Goal: Information Seeking & Learning: Learn about a topic

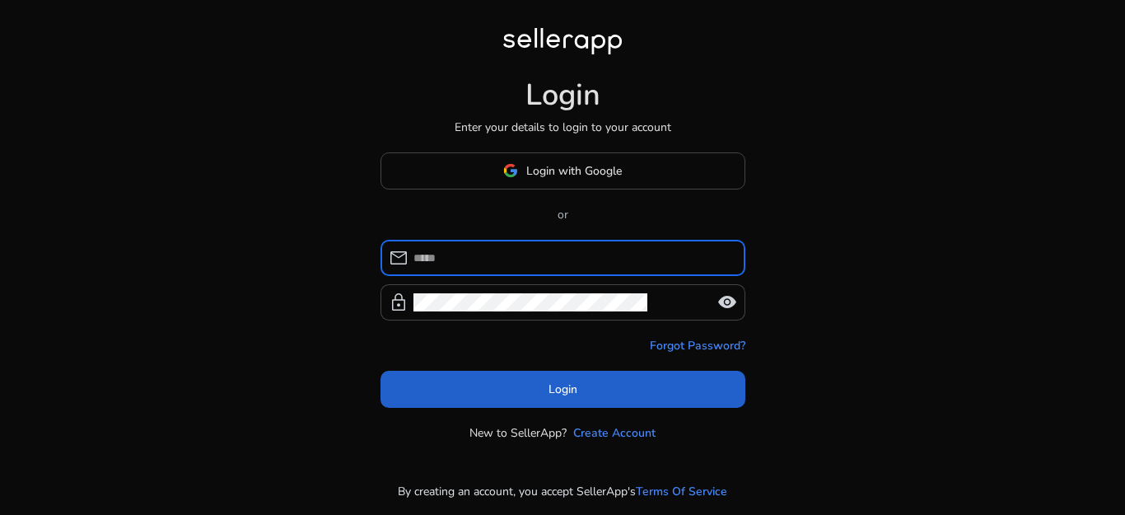
type input "**********"
click at [630, 383] on body "**********" at bounding box center [562, 257] width 1125 height 515
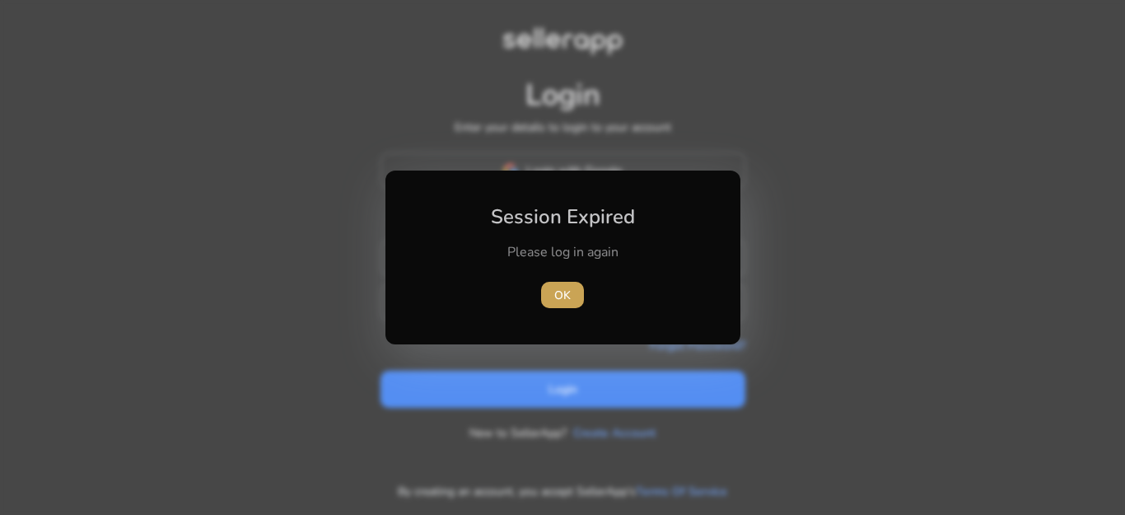
click at [559, 293] on span "OK" at bounding box center [563, 295] width 16 height 17
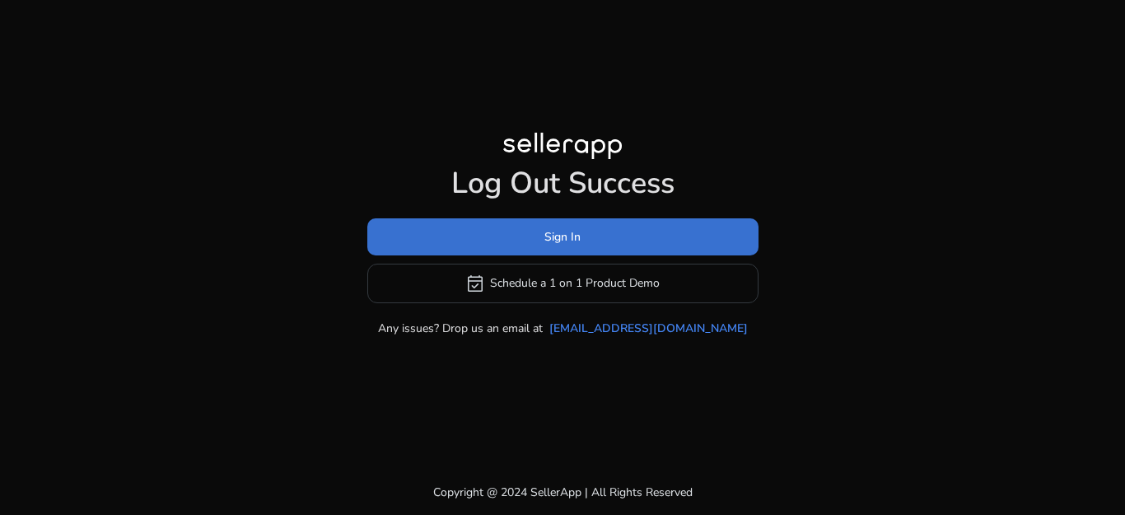
click at [604, 248] on span at bounding box center [562, 237] width 391 height 40
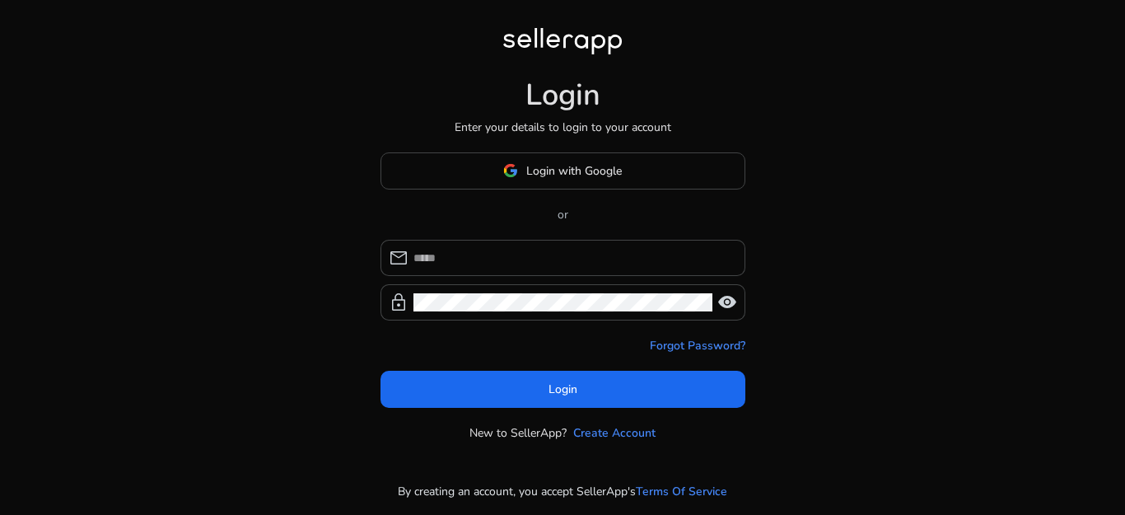
type input "**********"
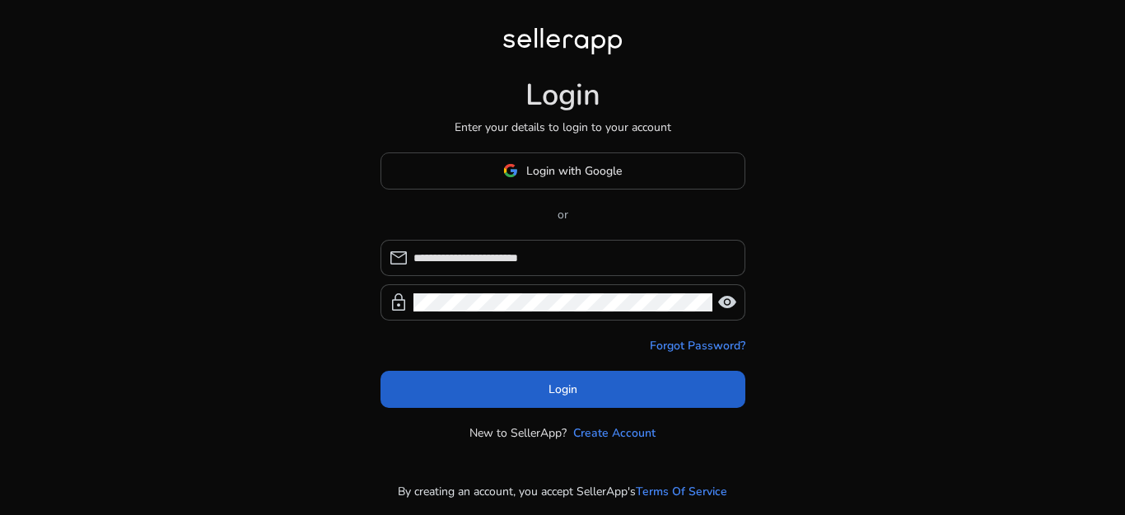
click at [595, 385] on span at bounding box center [563, 389] width 365 height 40
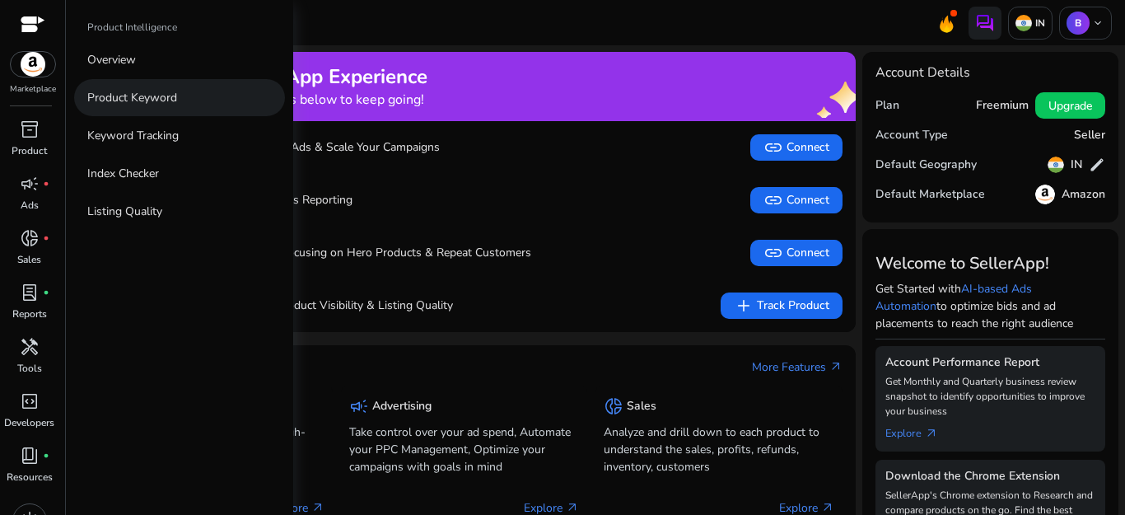
click at [129, 101] on p "Product Keyword" at bounding box center [132, 97] width 90 height 17
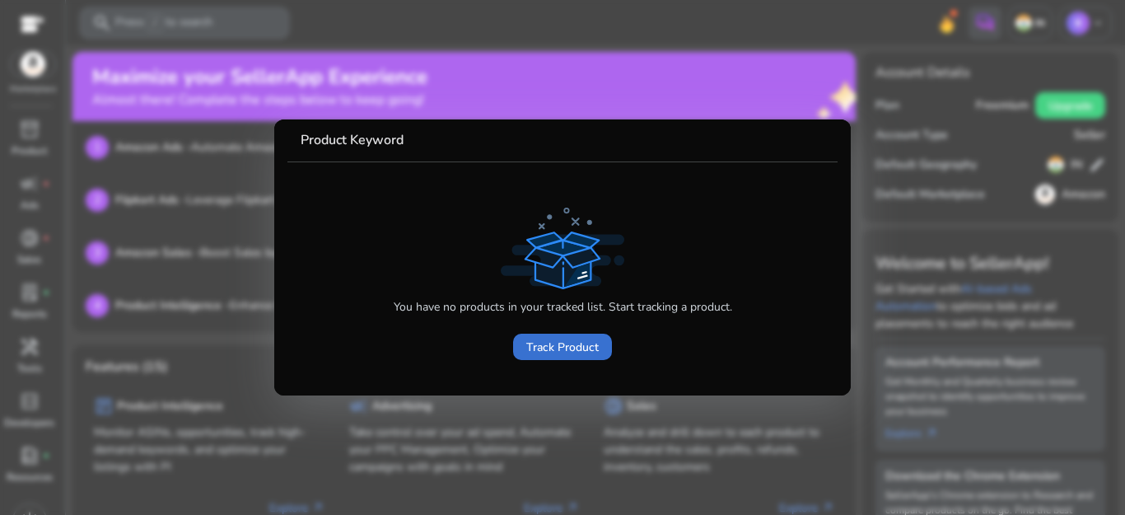
click at [562, 357] on span at bounding box center [562, 347] width 99 height 40
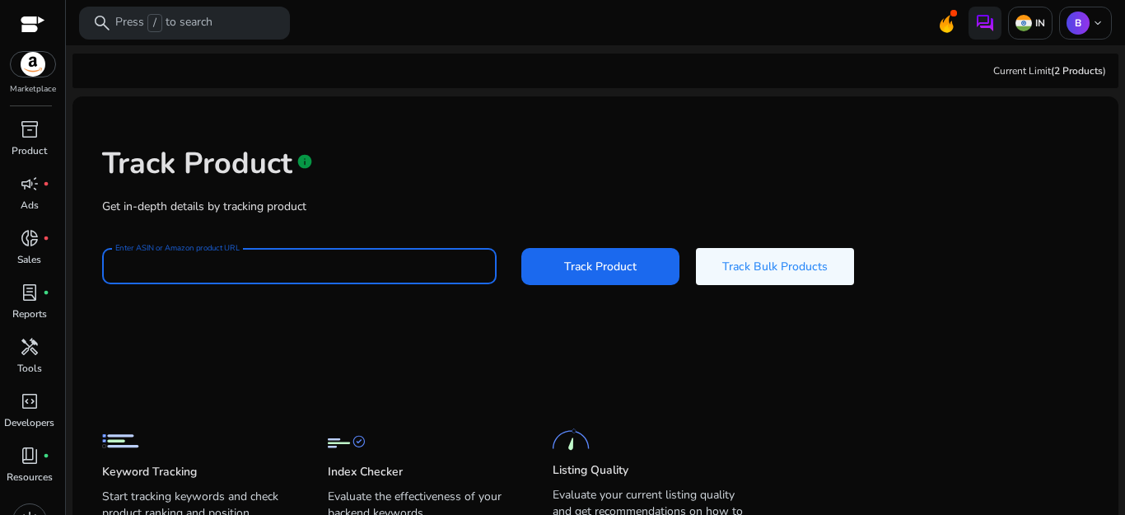
click at [327, 272] on input "Enter ASIN or Amazon product URL" at bounding box center [299, 266] width 368 height 18
click at [246, 268] on input "Enter ASIN or Amazon product URL" at bounding box center [299, 266] width 368 height 18
paste input "**********"
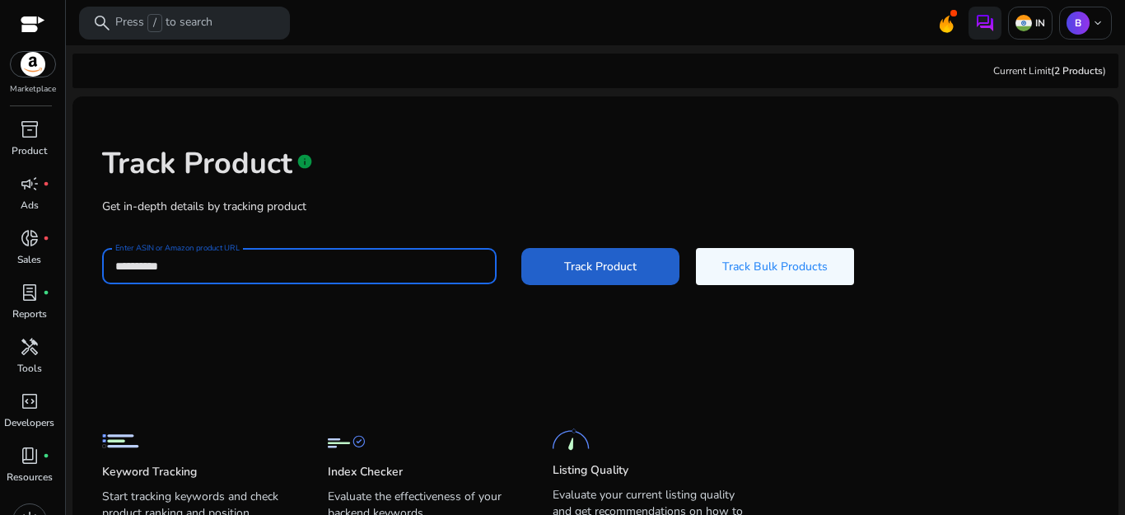
type input "**********"
click at [577, 278] on span at bounding box center [601, 266] width 158 height 40
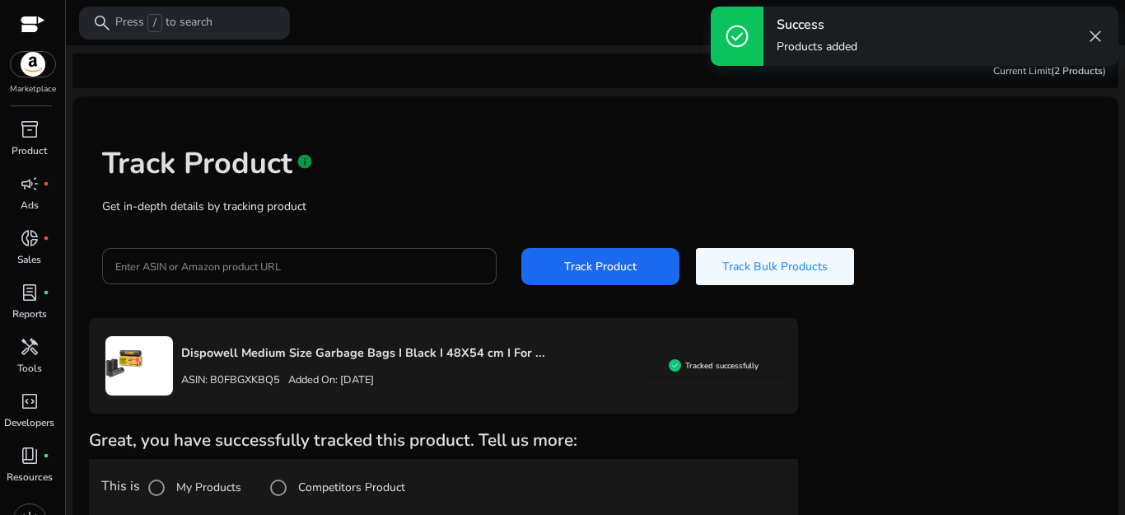
scroll to position [14, 0]
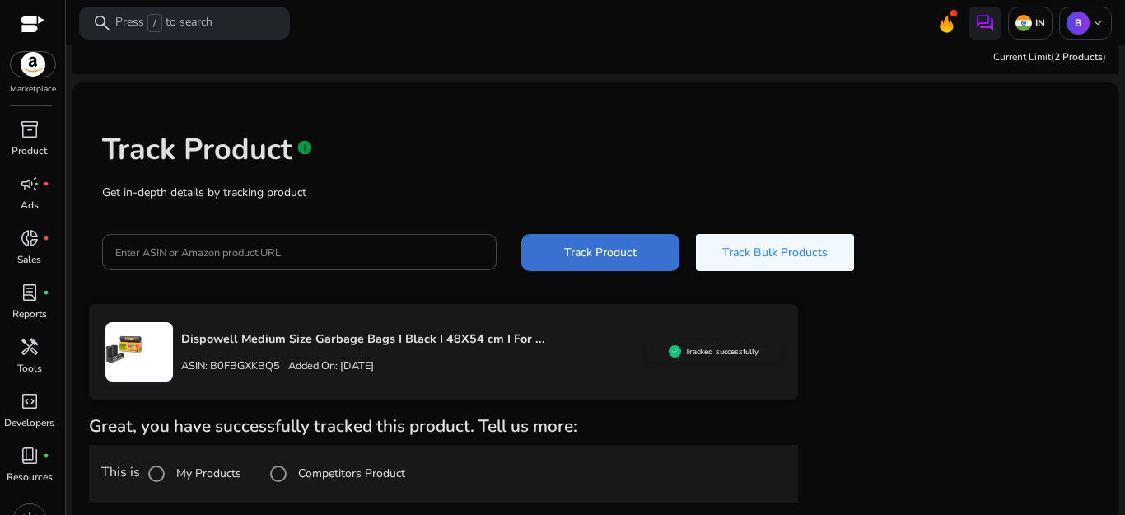
click at [631, 266] on span at bounding box center [601, 252] width 158 height 40
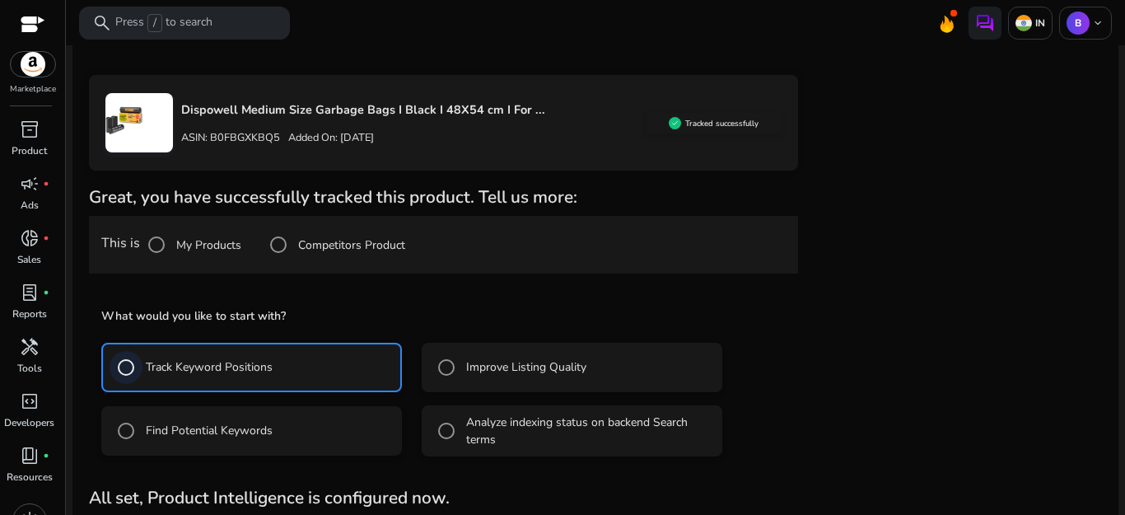
scroll to position [309, 0]
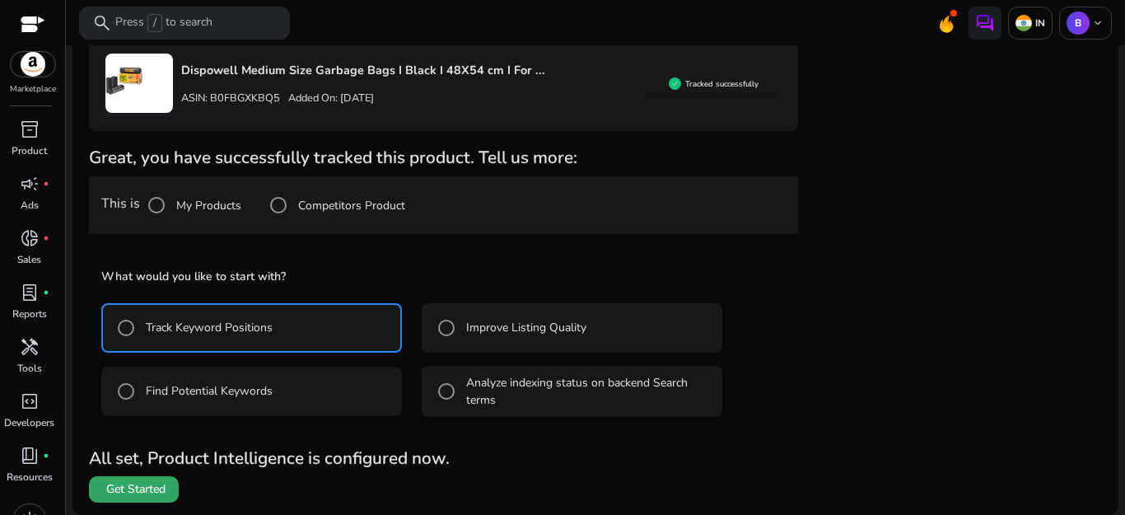
click at [132, 485] on span "Get Started" at bounding box center [135, 489] width 59 height 16
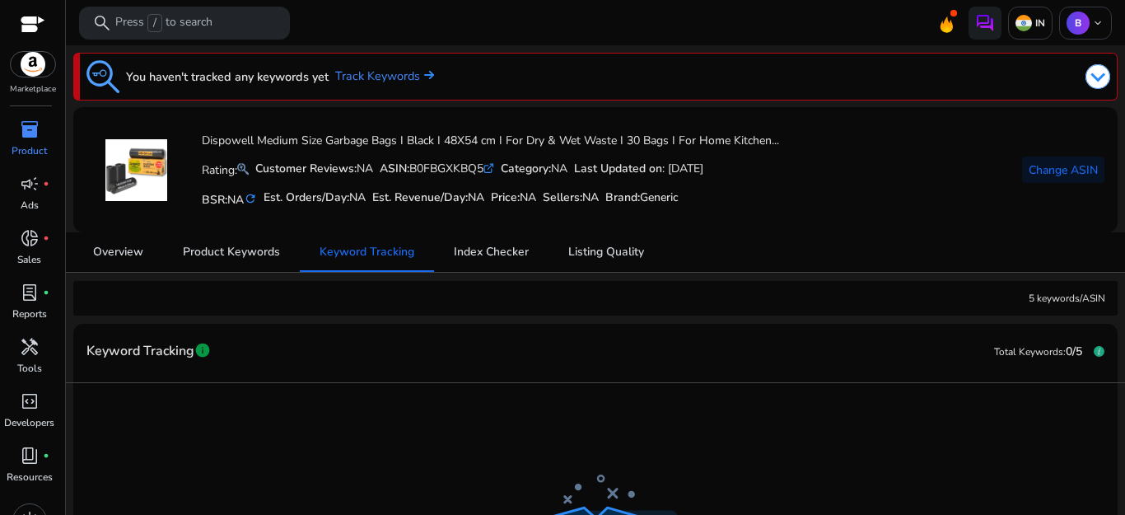
click at [1112, 87] on mat-sidenav-content "search Press / to search IN B keyboard_arrow_down We are getting things ready f…" at bounding box center [596, 257] width 1060 height 515
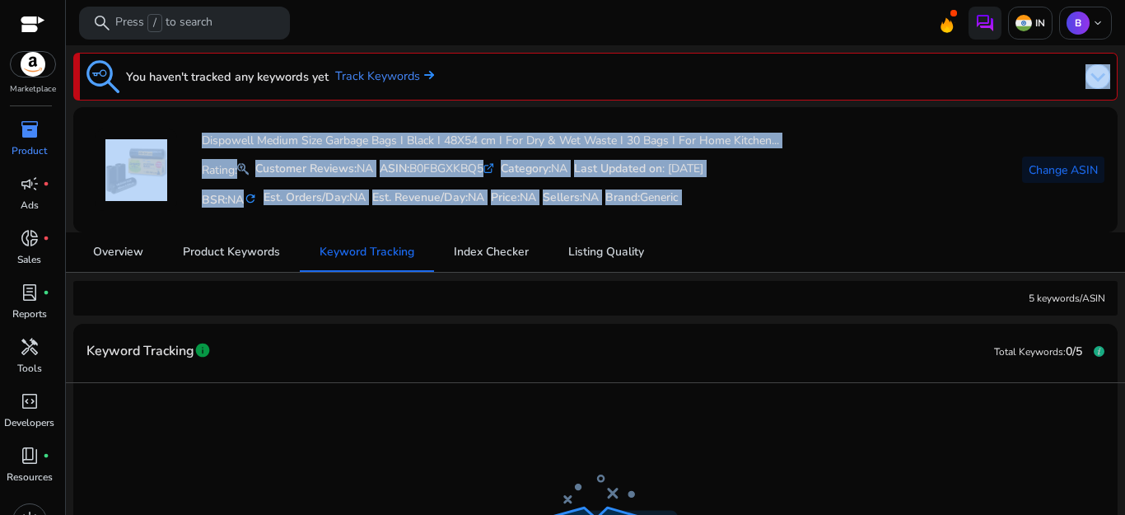
drag, startPoint x: 1112, startPoint y: 87, endPoint x: 1125, endPoint y: 224, distance: 137.3
click at [1125, 224] on mat-sidenav-content "search Press / to search IN B keyboard_arrow_down We are getting things ready f…" at bounding box center [596, 257] width 1060 height 515
click at [967, 191] on div "Dispowell Medium Size Garbage Bags I Black I 48X54 cm I For Dry & Wet Waste I 3…" at bounding box center [596, 169] width 1018 height 99
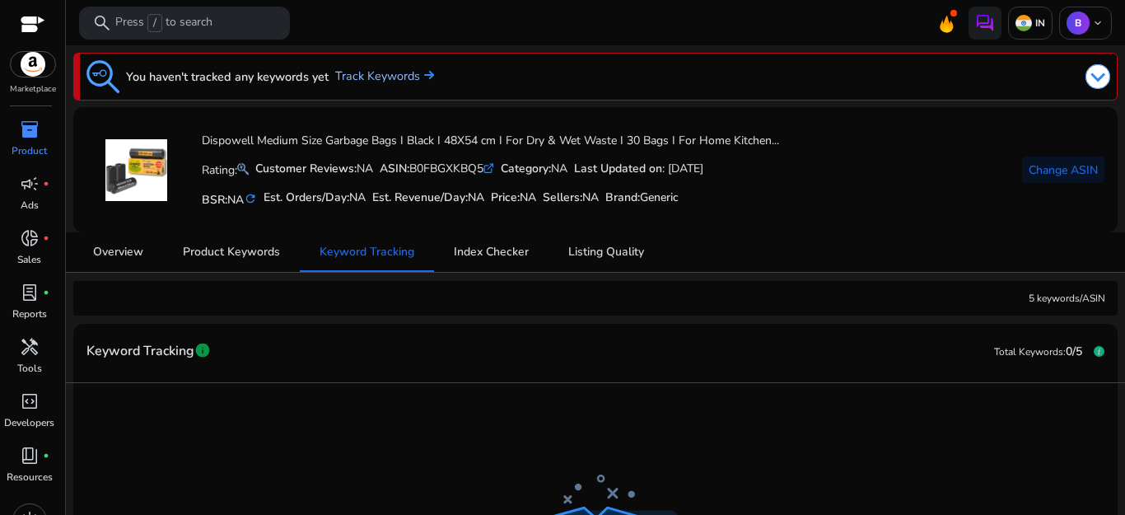
click at [414, 73] on link "Track Keywords" at bounding box center [384, 77] width 99 height 18
click at [385, 78] on link "Track Keywords" at bounding box center [384, 77] width 99 height 18
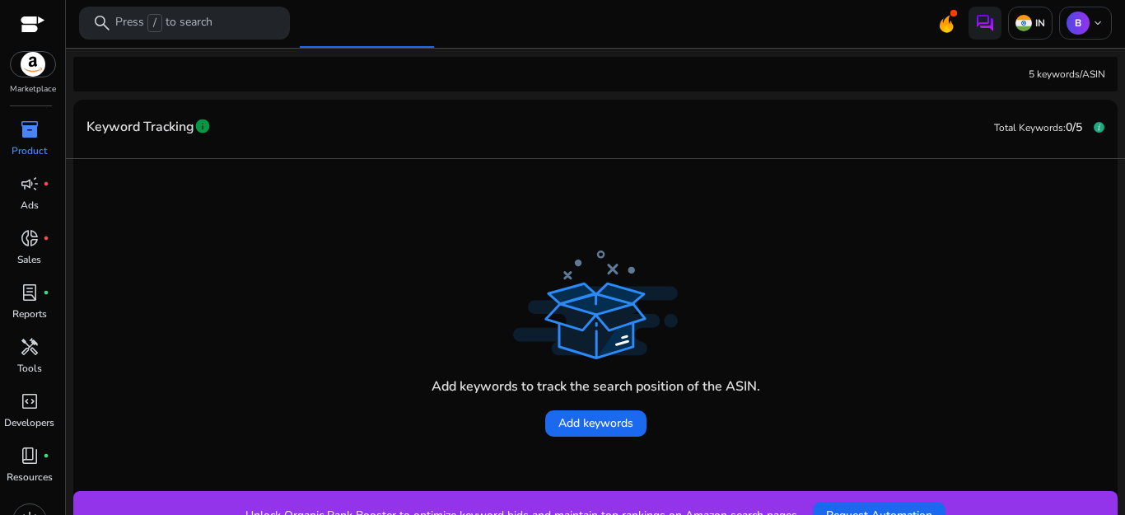
scroll to position [249, 0]
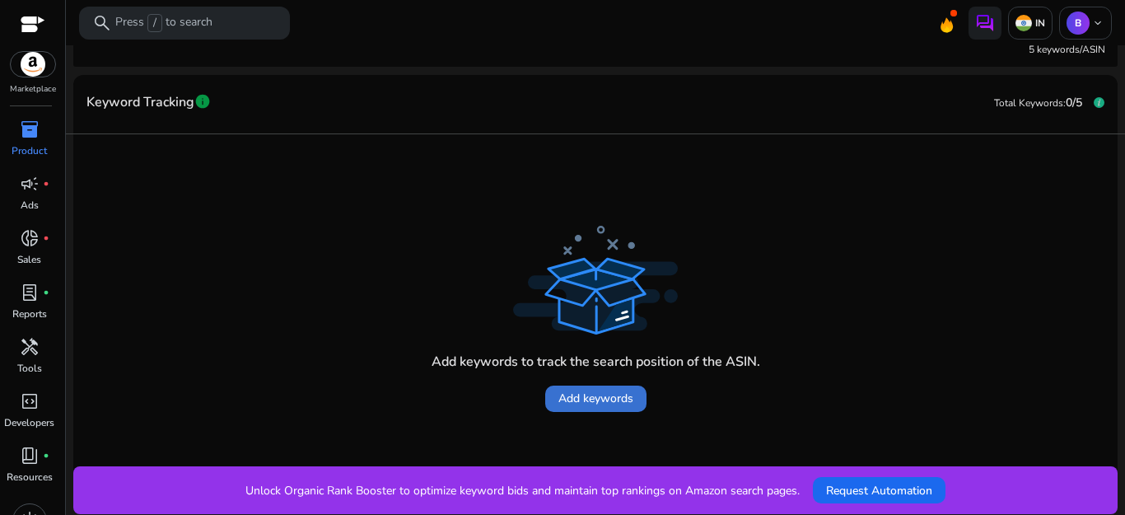
click at [597, 393] on span "Add keywords" at bounding box center [596, 398] width 75 height 17
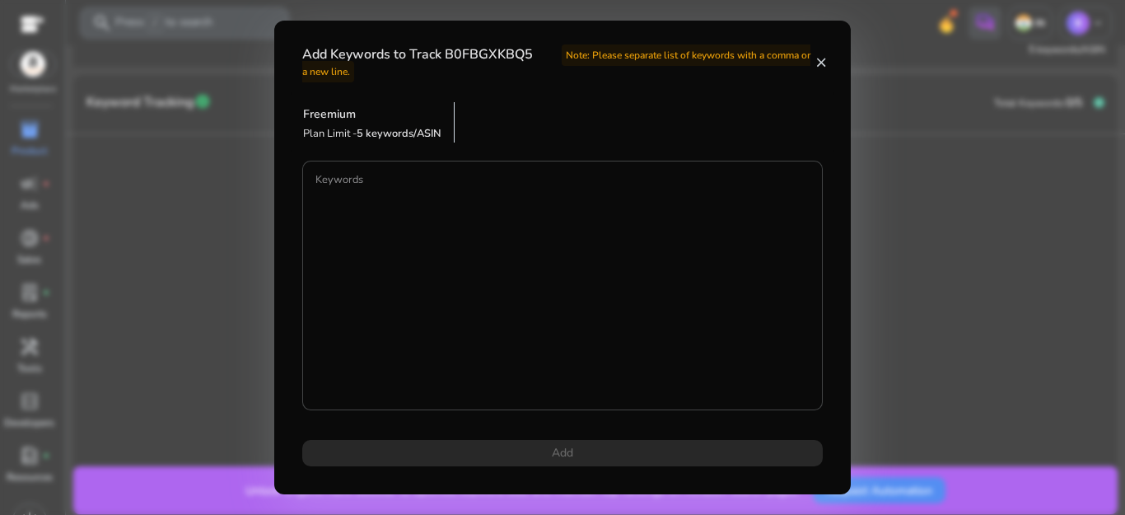
click at [820, 62] on mat-icon "close" at bounding box center [821, 62] width 13 height 15
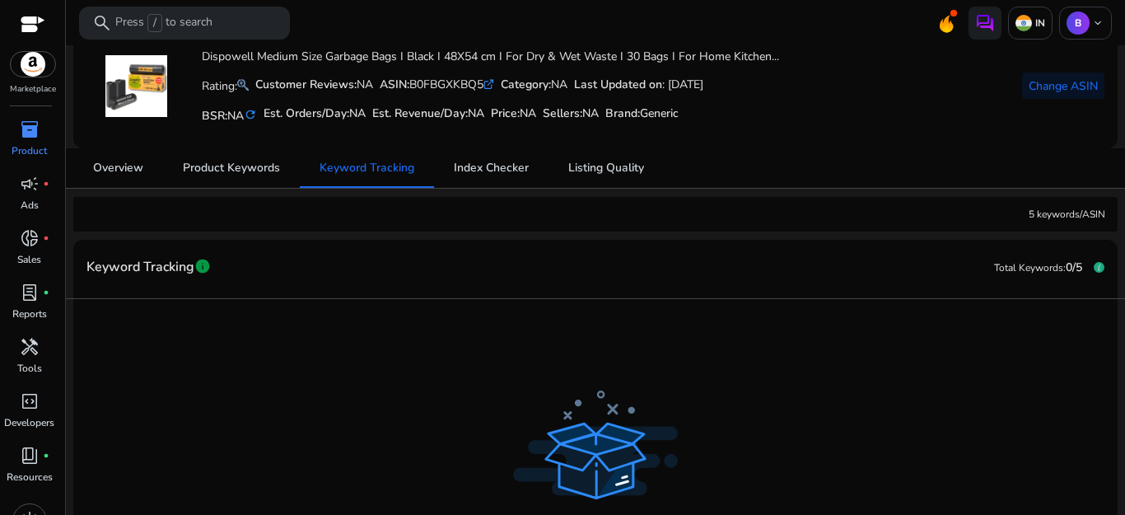
scroll to position [82, 0]
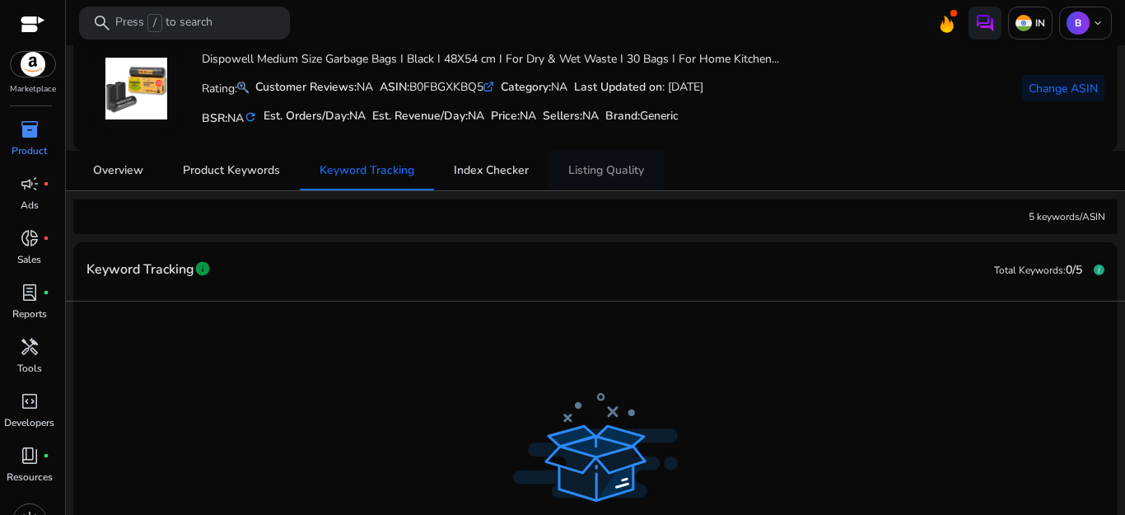
click at [608, 161] on span "Listing Quality" at bounding box center [607, 171] width 76 height 40
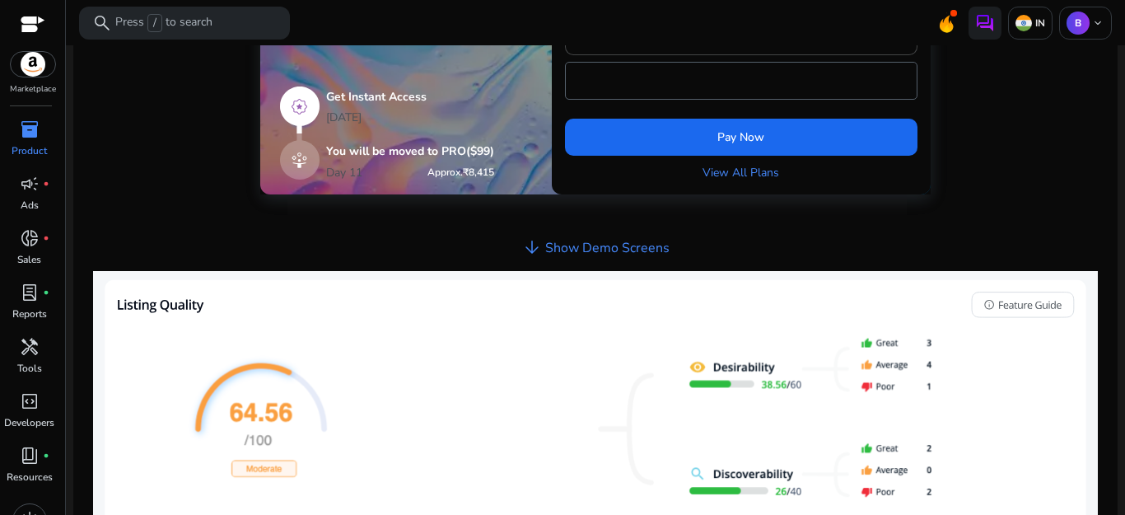
scroll to position [536, 0]
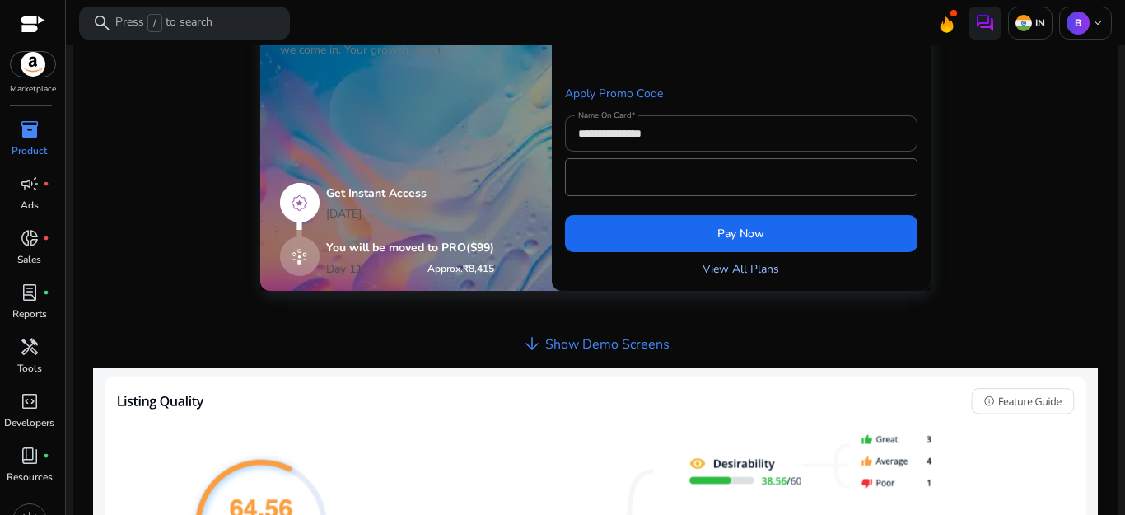
click at [726, 272] on link "View All Plans" at bounding box center [741, 268] width 77 height 17
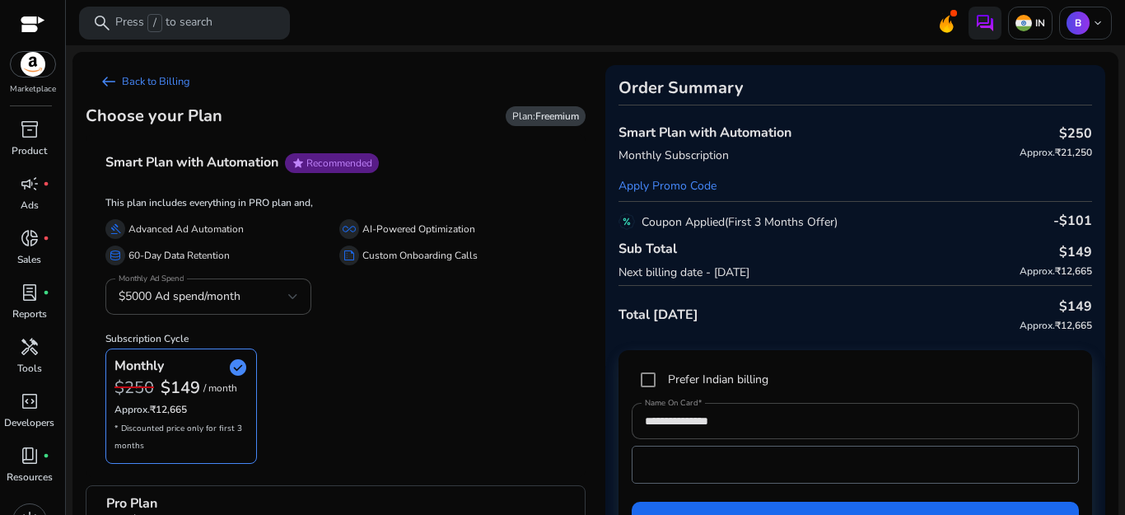
drag, startPoint x: 1106, startPoint y: 141, endPoint x: 1107, endPoint y: 106, distance: 34.6
click at [1107, 106] on mat-card "arrow_left_alt Back to Billing Choose your Plan Plan: Freemium Smart Plan with …" at bounding box center [596, 315] width 1046 height 526
click at [105, 79] on span "arrow_left_alt" at bounding box center [109, 82] width 20 height 20
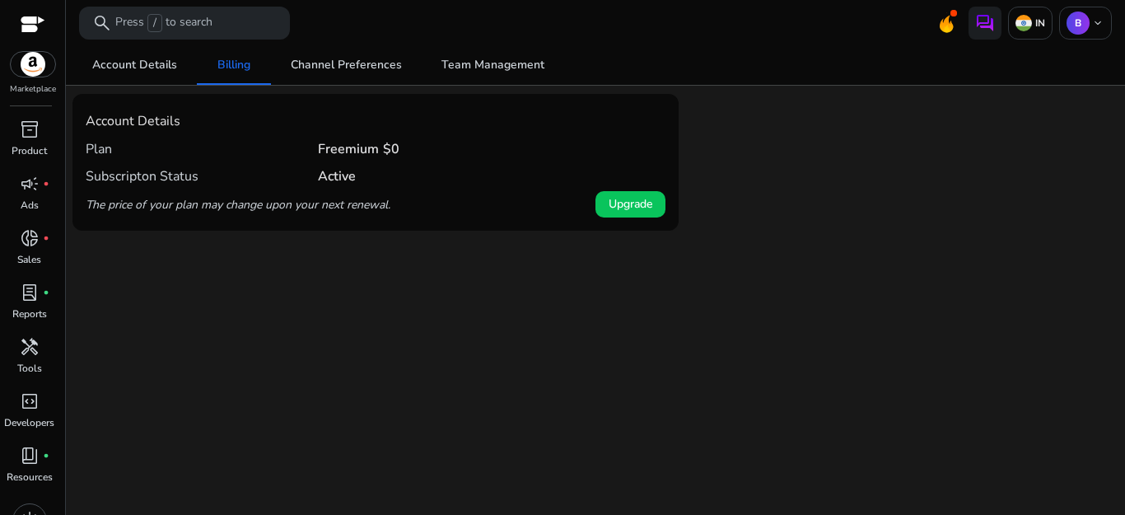
drag, startPoint x: 1097, startPoint y: 180, endPoint x: 1092, endPoint y: 140, distance: 39.9
click at [1092, 140] on div at bounding box center [902, 162] width 433 height 137
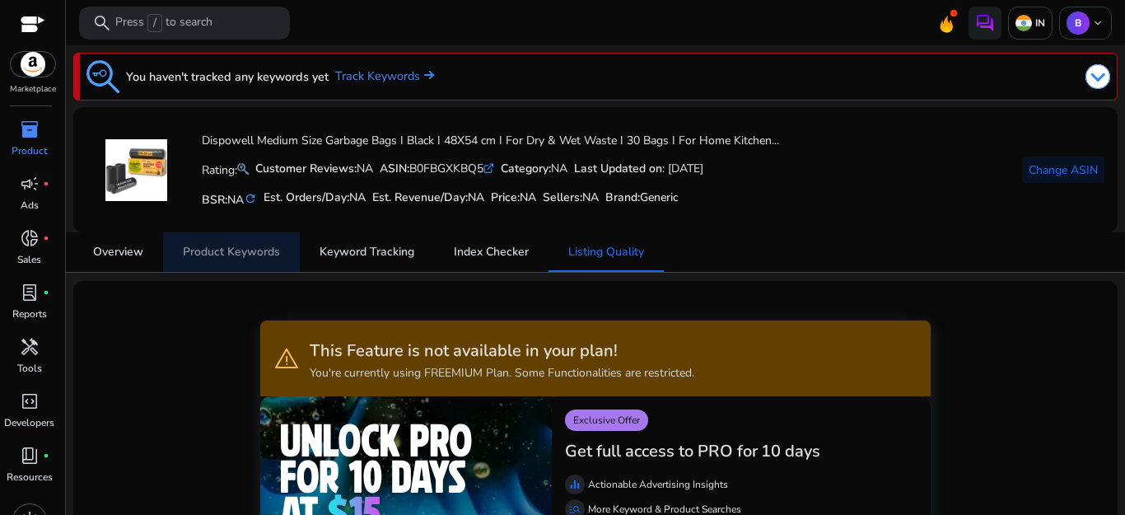
click at [260, 248] on span "Product Keywords" at bounding box center [231, 252] width 97 height 12
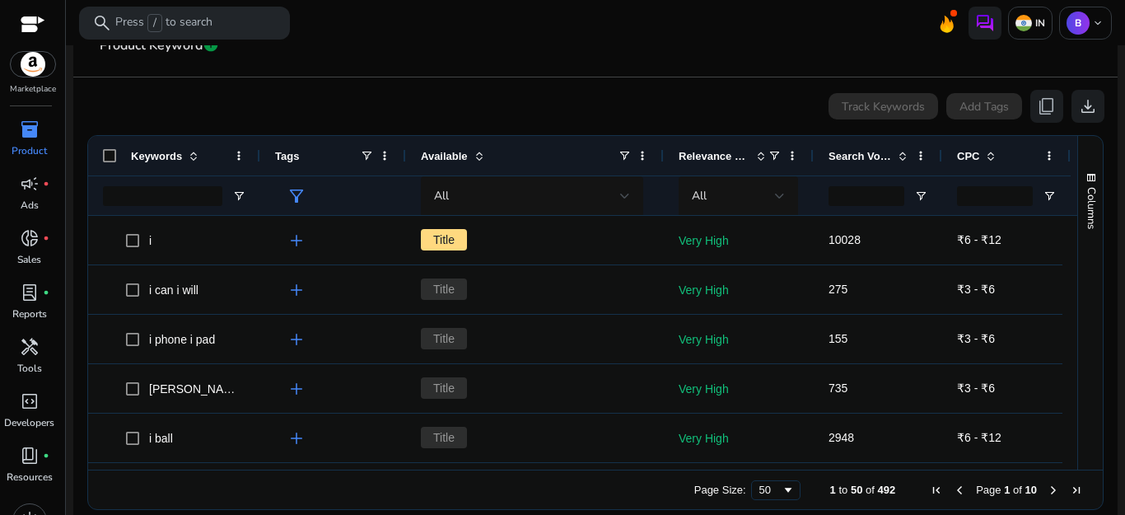
scroll to position [288, 0]
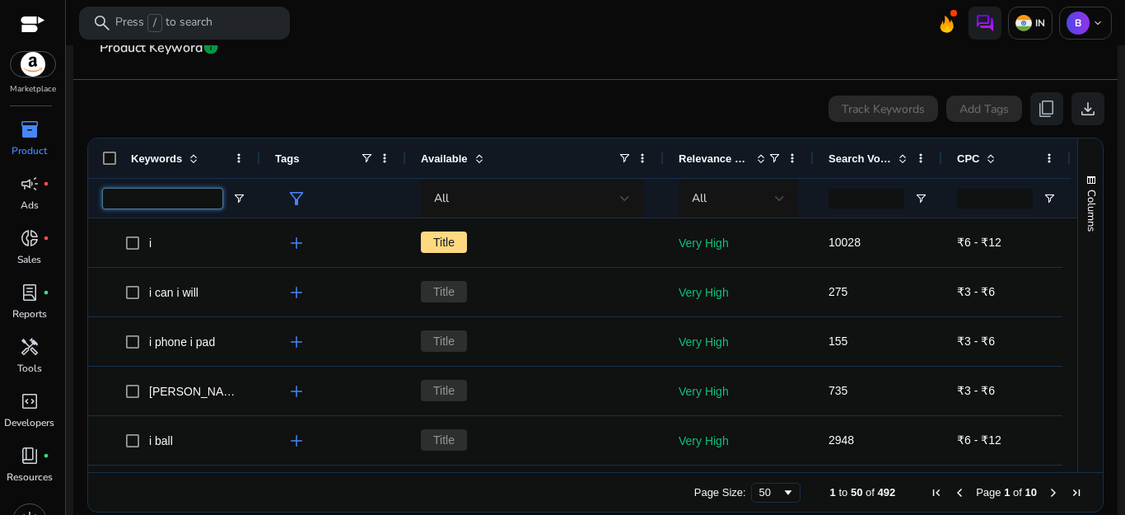
click at [170, 194] on input "Keywords Filter Input" at bounding box center [162, 199] width 119 height 20
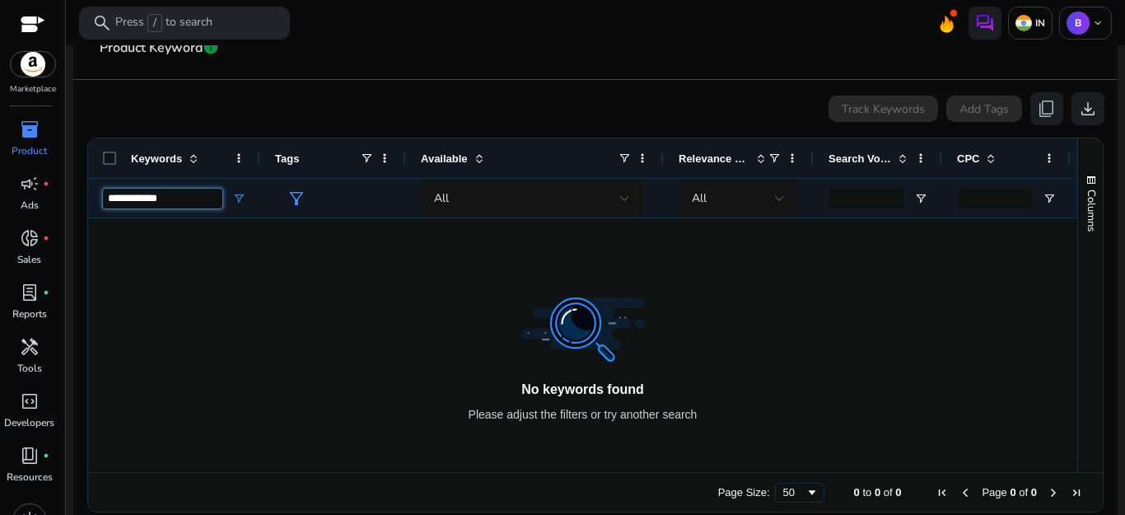
type input "**********"
drag, startPoint x: 863, startPoint y: 98, endPoint x: 863, endPoint y: 110, distance: 11.5
click at [863, 110] on div "Track Keywords" at bounding box center [884, 109] width 110 height 26
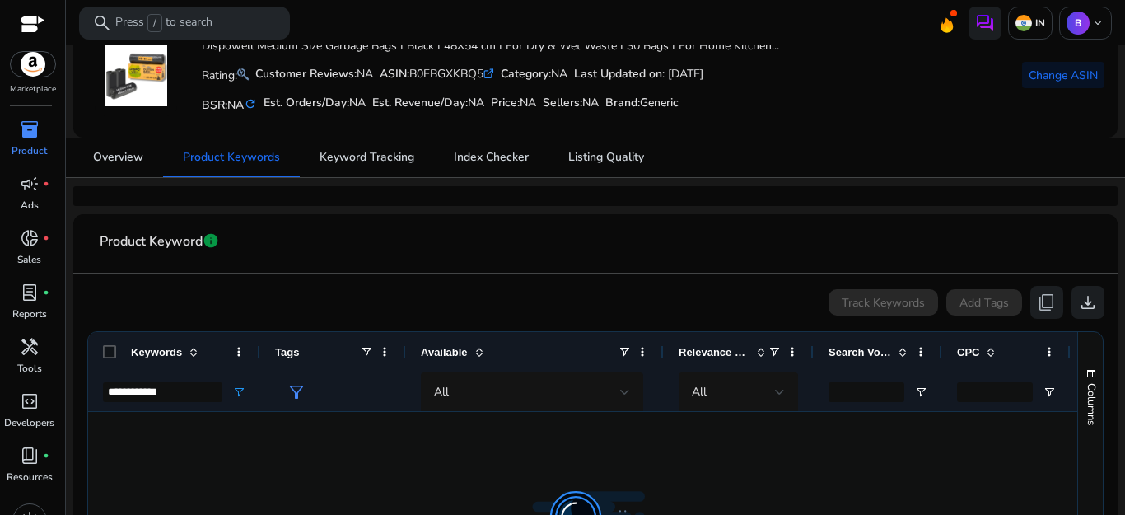
scroll to position [0, 0]
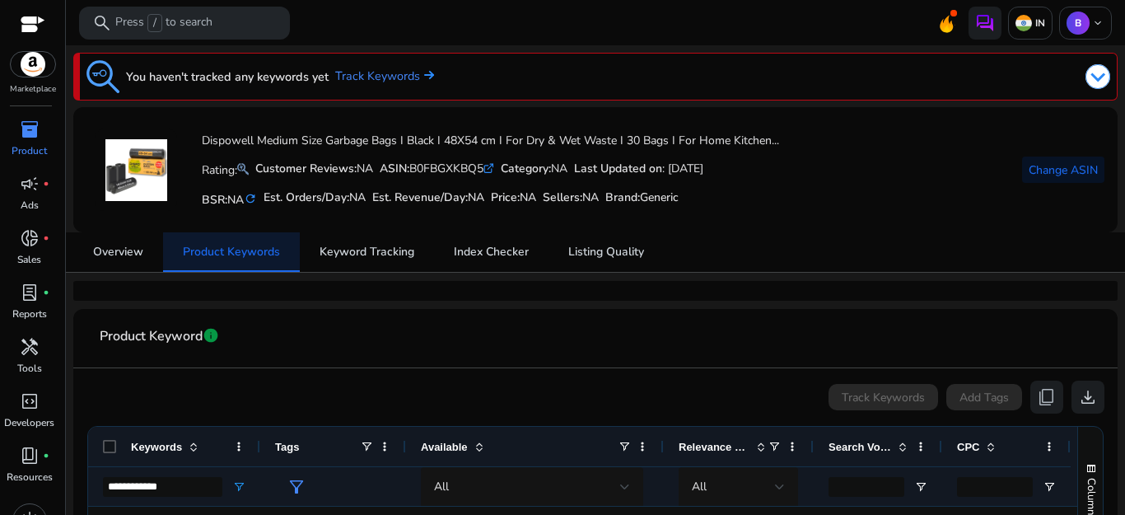
click at [263, 250] on span "Product Keywords" at bounding box center [231, 252] width 97 height 12
click at [364, 254] on span "Keyword Tracking" at bounding box center [367, 252] width 95 height 12
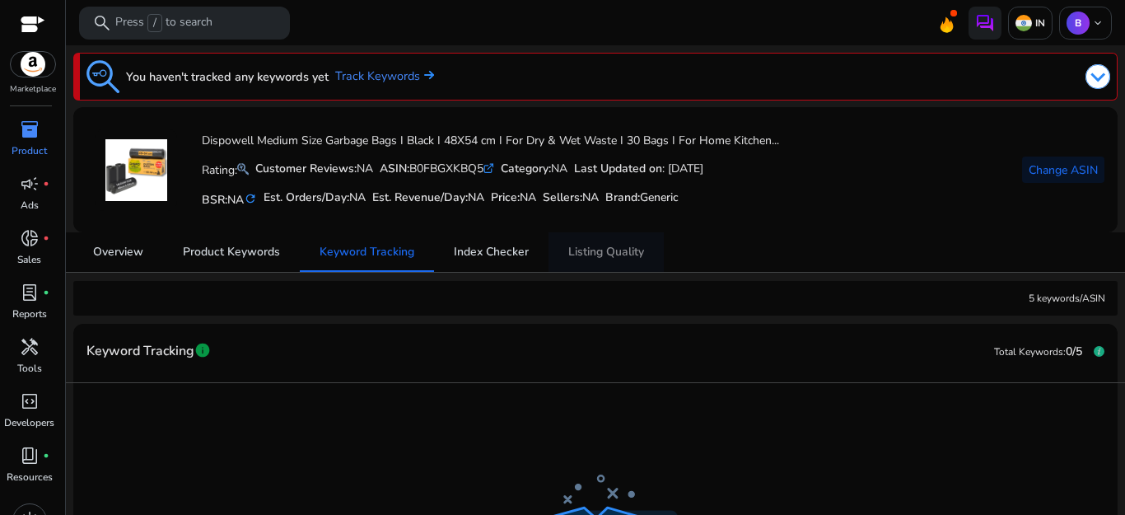
click at [583, 243] on span "Listing Quality" at bounding box center [607, 252] width 76 height 40
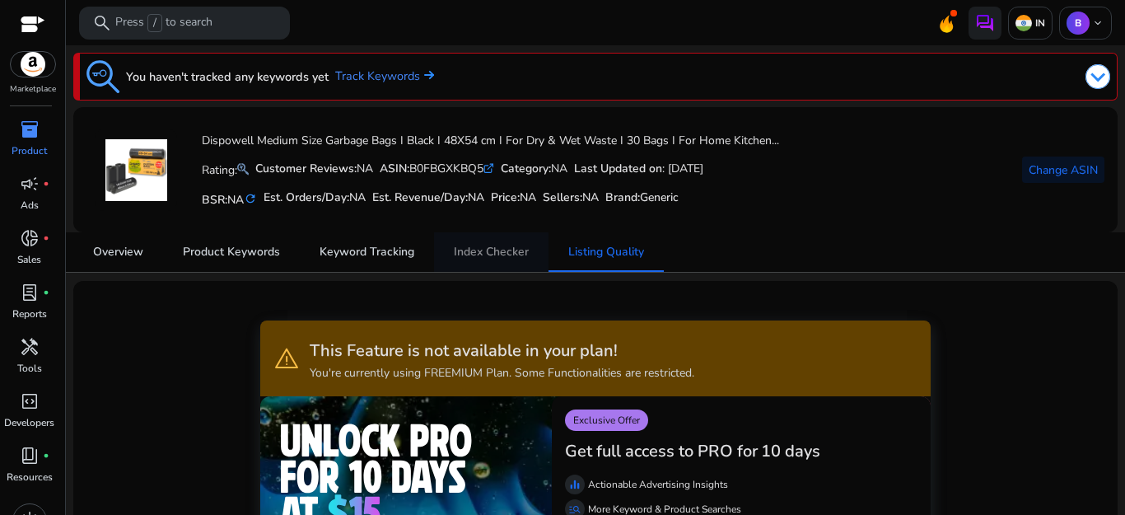
click at [451, 248] on link "Index Checker" at bounding box center [491, 252] width 115 height 40
click at [124, 255] on span "Overview" at bounding box center [118, 252] width 50 height 12
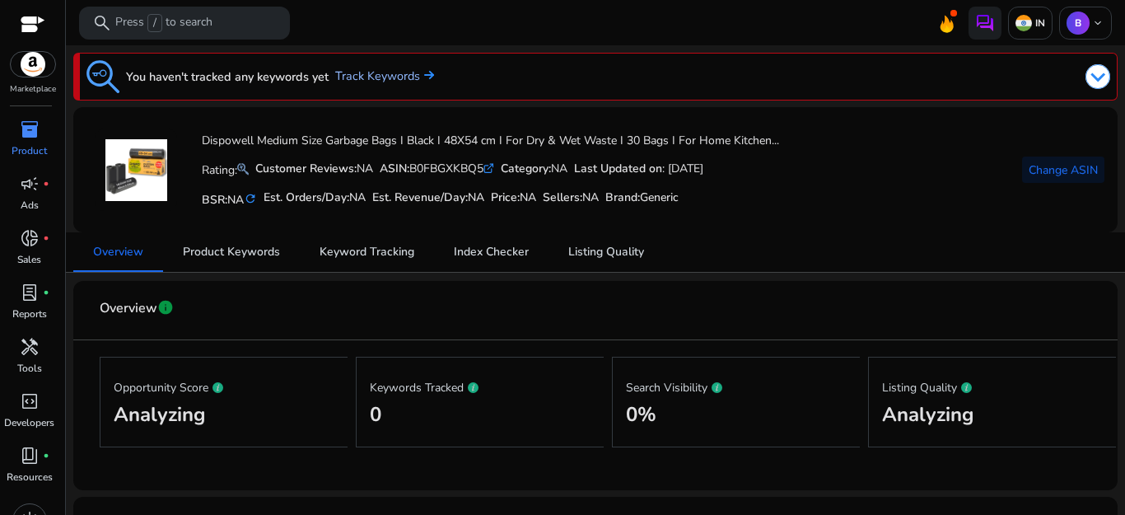
click at [353, 84] on link "Track Keywords" at bounding box center [384, 77] width 99 height 18
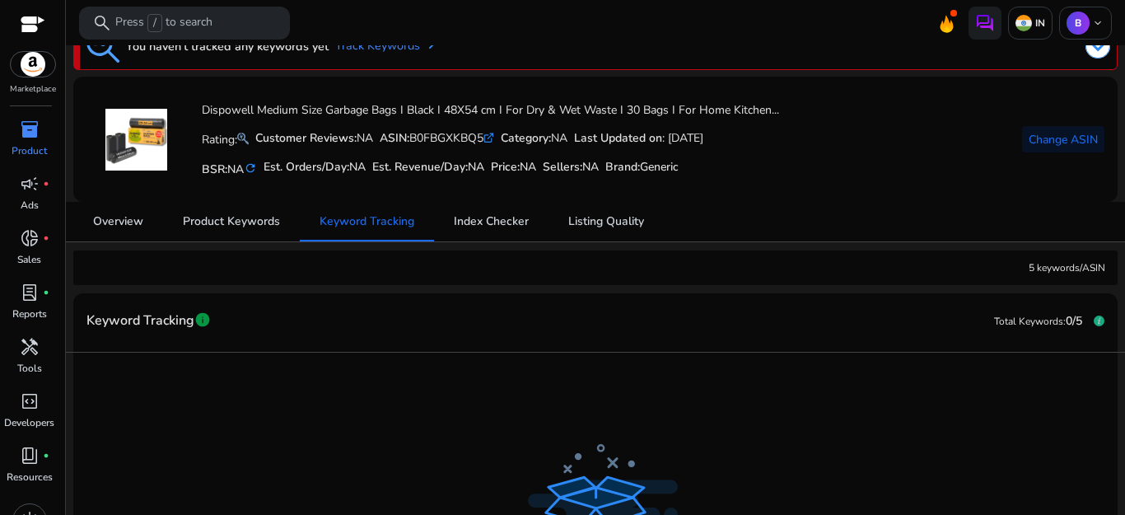
scroll to position [249, 0]
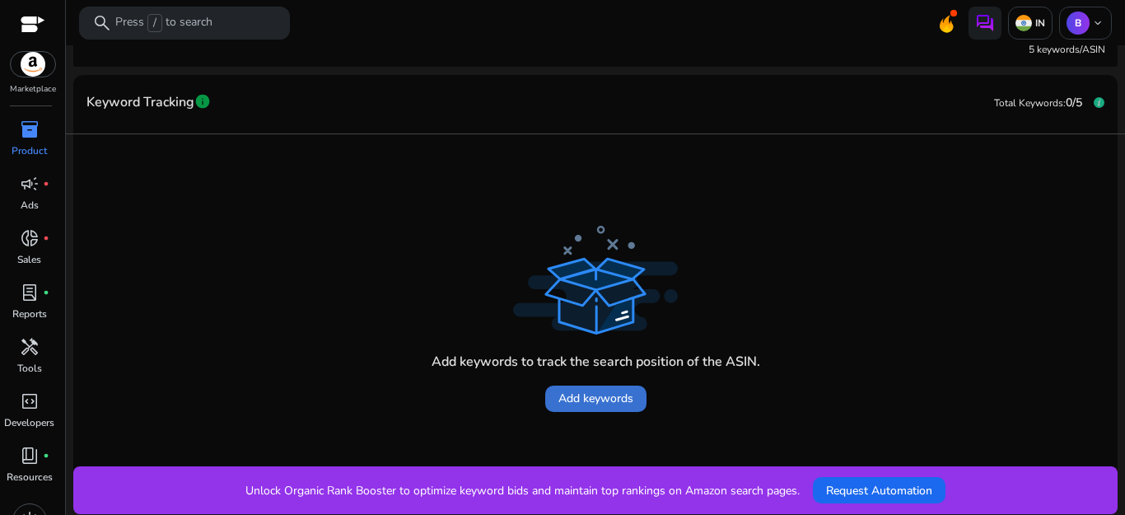
click at [592, 397] on span "Add keywords" at bounding box center [596, 398] width 75 height 17
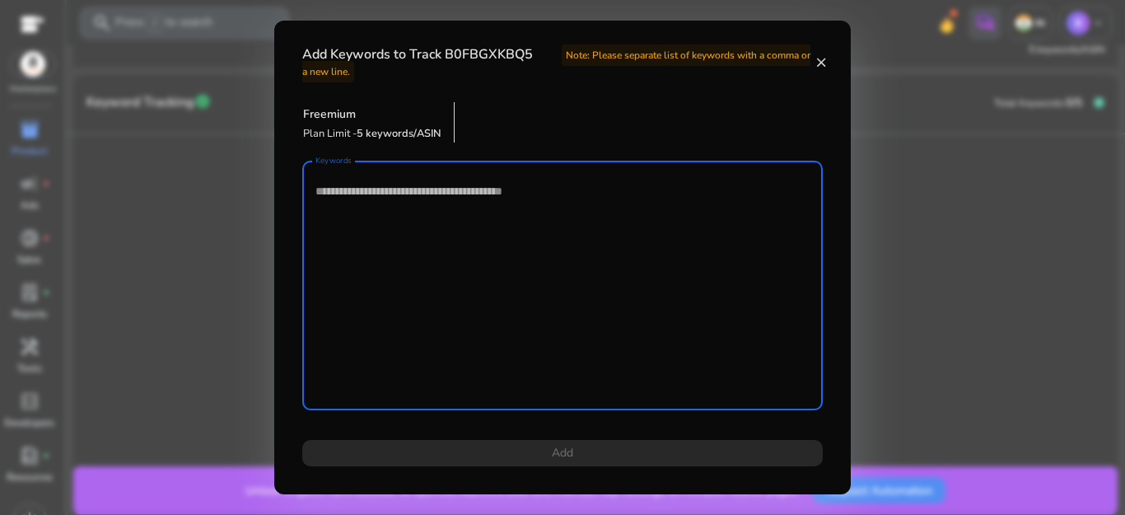
click at [539, 346] on textarea "Keywords" at bounding box center [563, 285] width 494 height 233
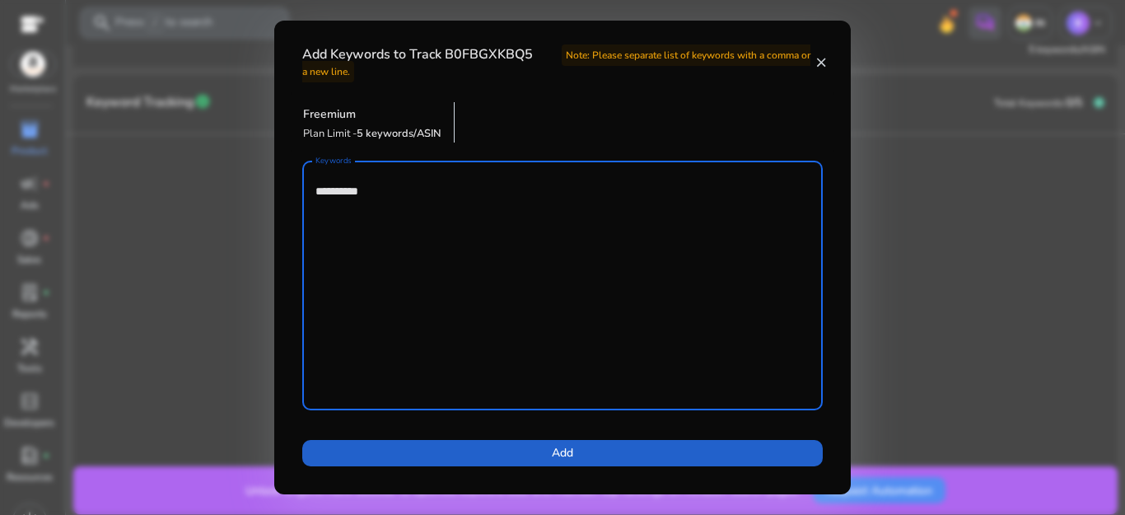
type textarea "**********"
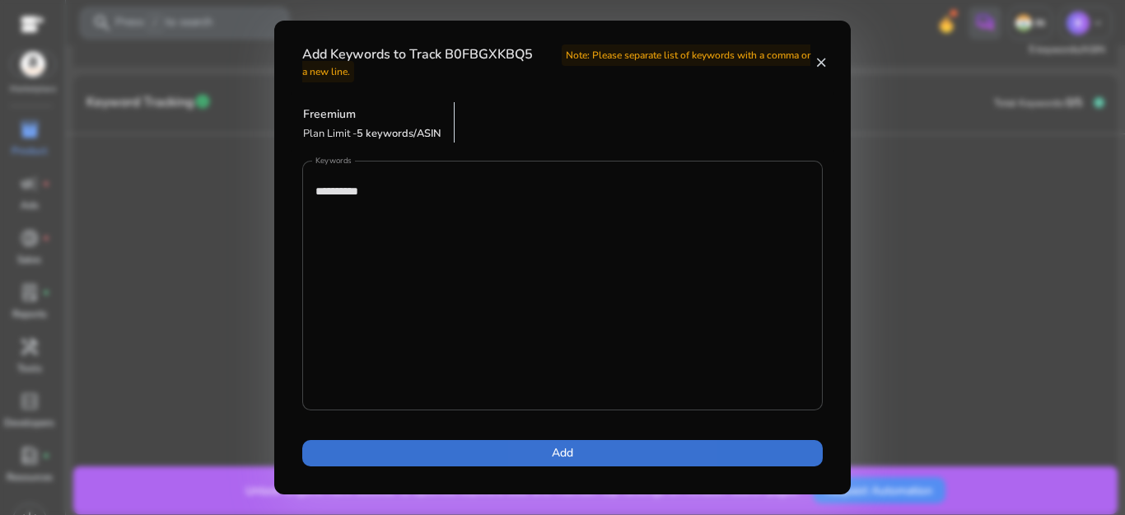
click at [561, 449] on span "Add" at bounding box center [562, 452] width 21 height 17
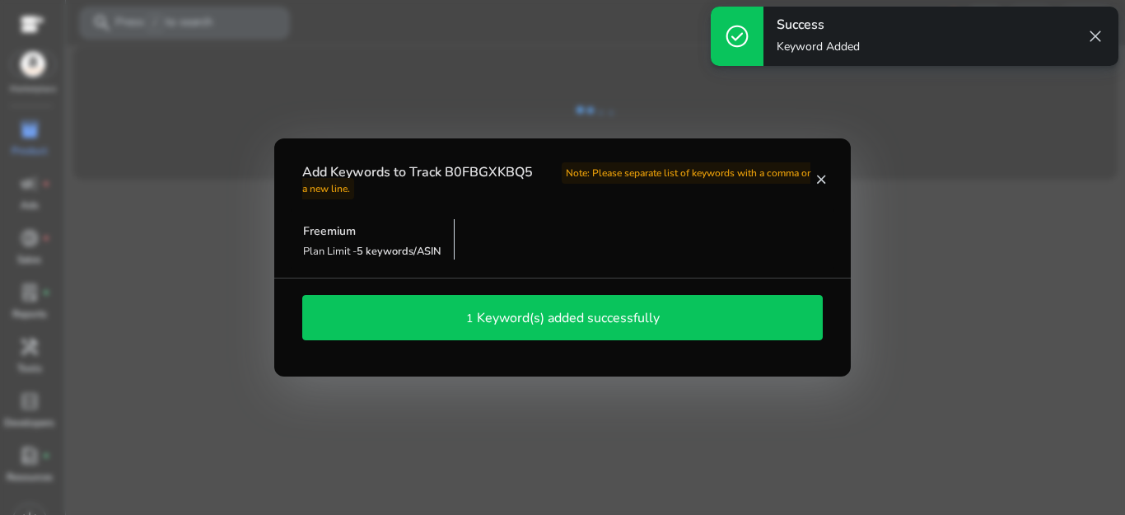
click at [630, 327] on div "1 Keyword(s) added successfully" at bounding box center [562, 318] width 503 height 28
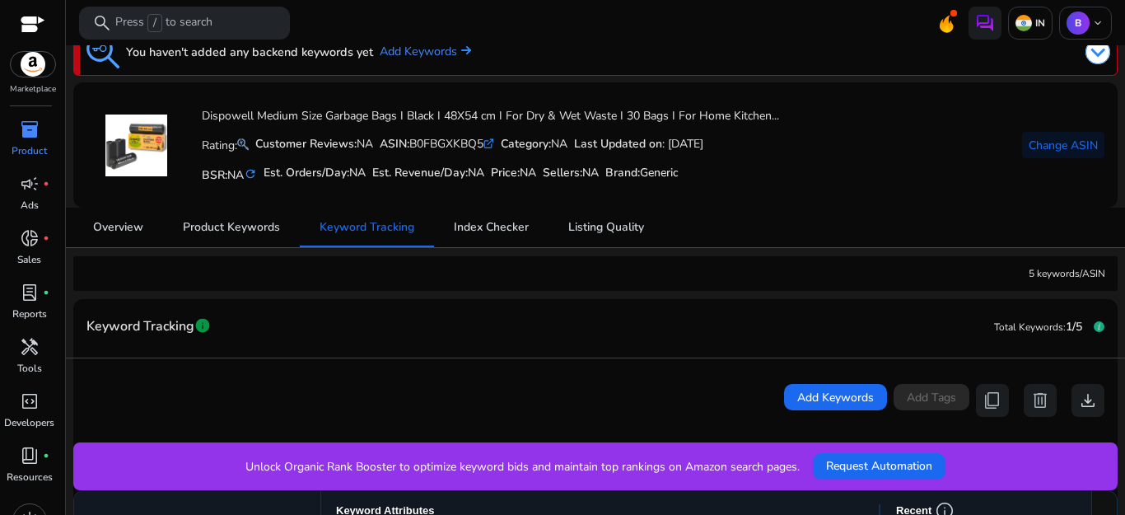
scroll to position [0, 0]
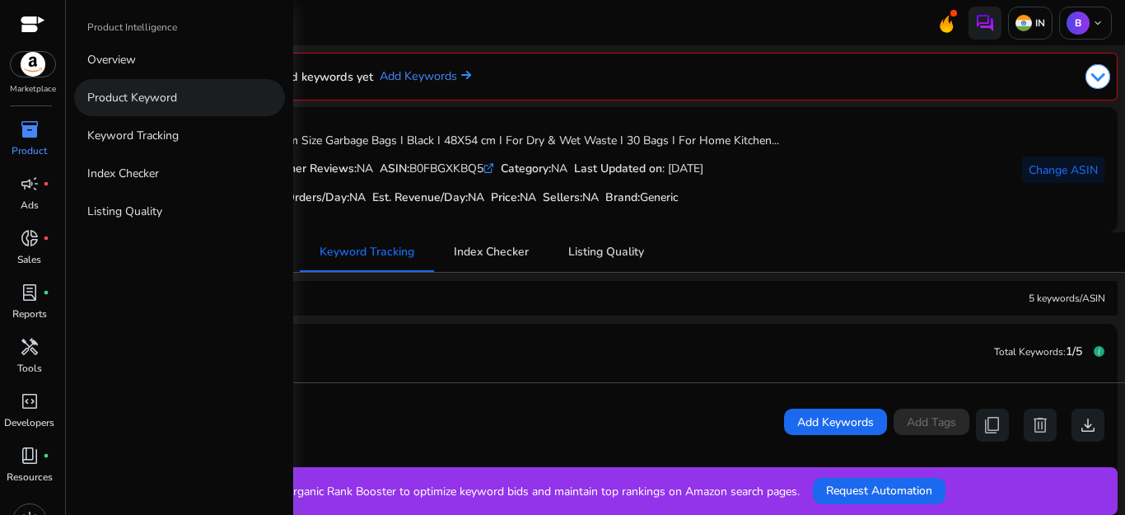
click at [143, 101] on p "Product Keyword" at bounding box center [132, 97] width 90 height 17
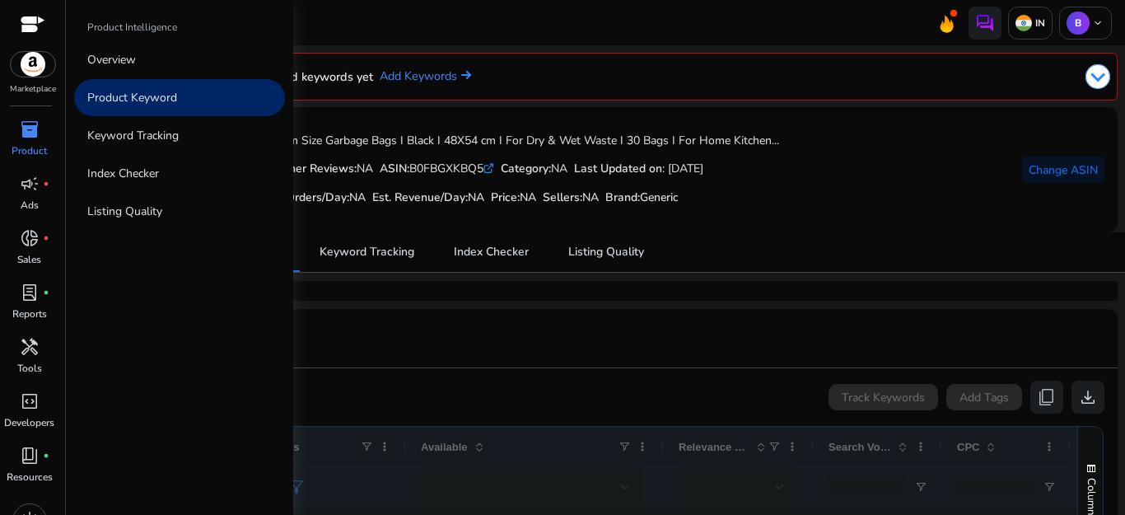
click at [143, 101] on p "Product Keyword" at bounding box center [132, 97] width 90 height 17
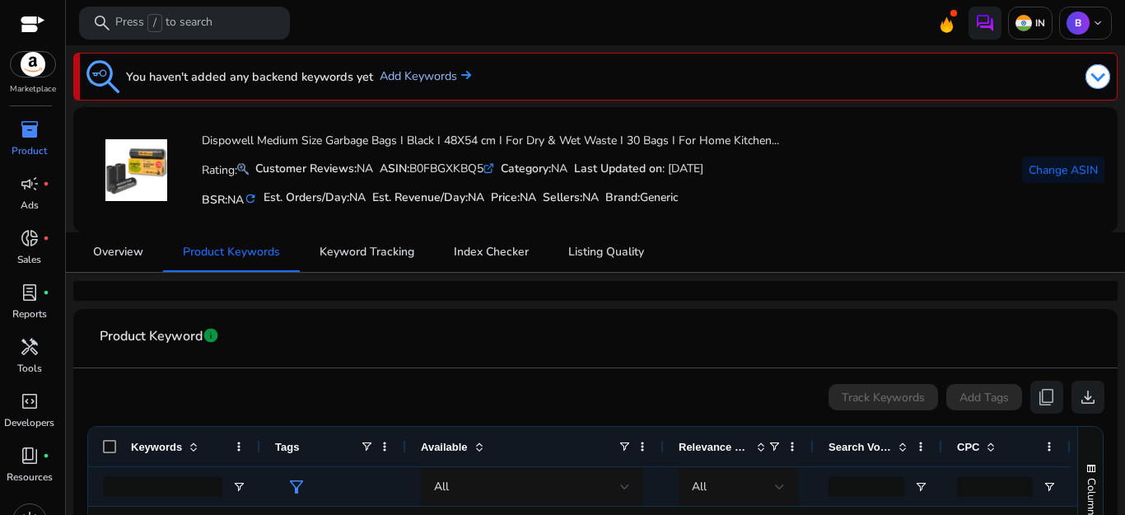
click at [424, 70] on link "Add Keywords" at bounding box center [425, 77] width 91 height 18
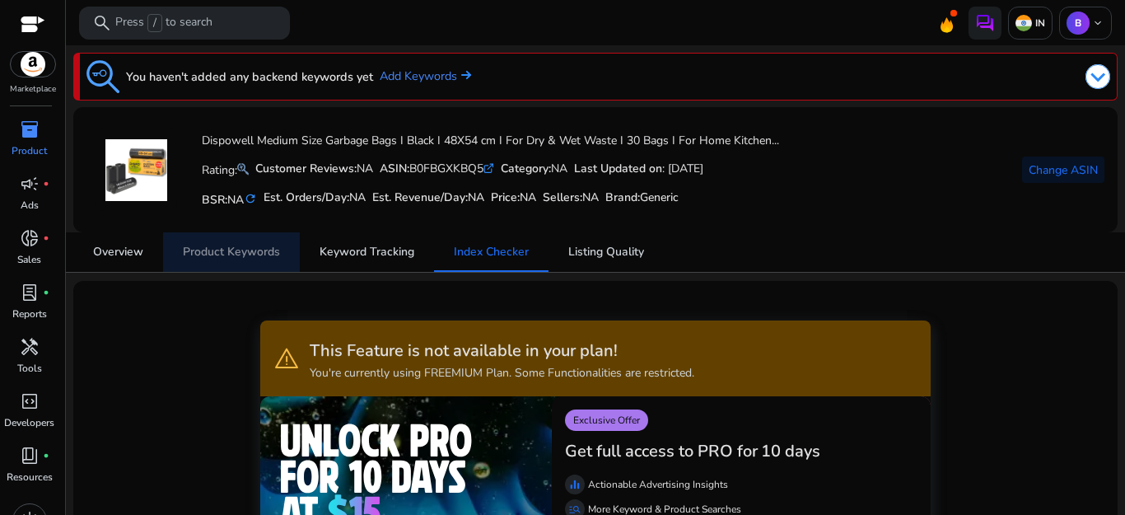
click at [220, 243] on span "Product Keywords" at bounding box center [231, 252] width 97 height 40
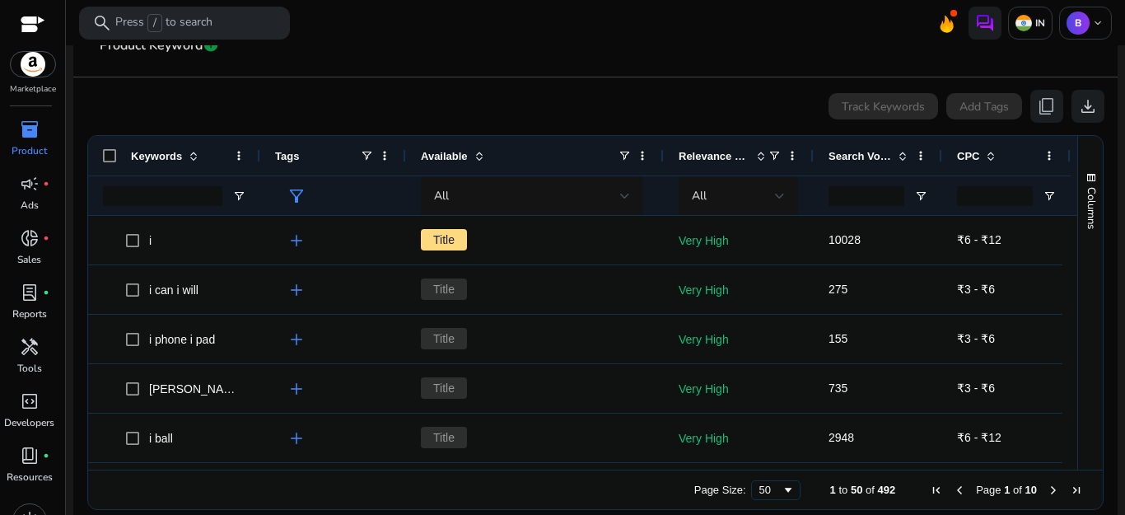
scroll to position [124, 0]
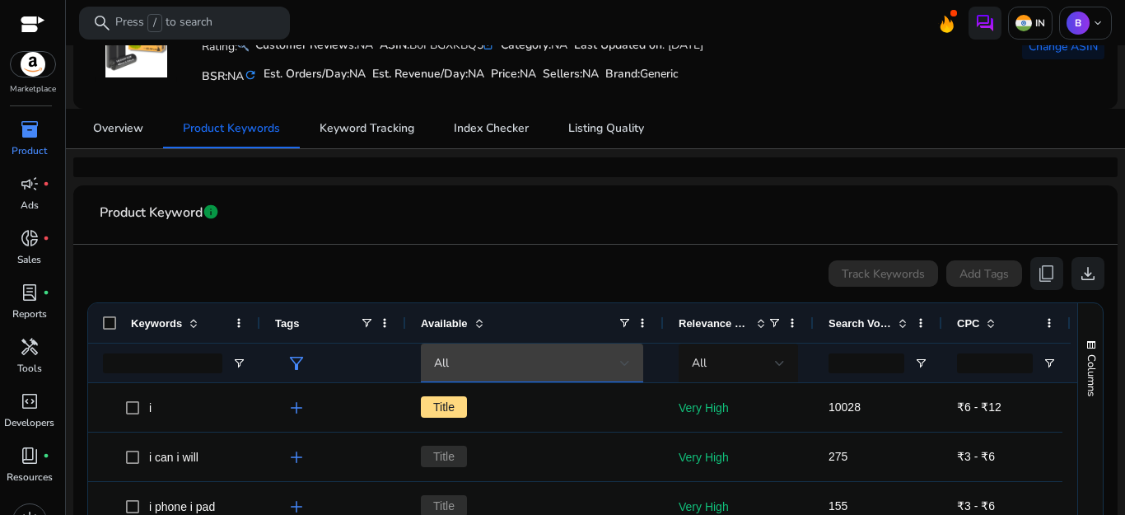
click at [541, 370] on div "All" at bounding box center [527, 363] width 186 height 18
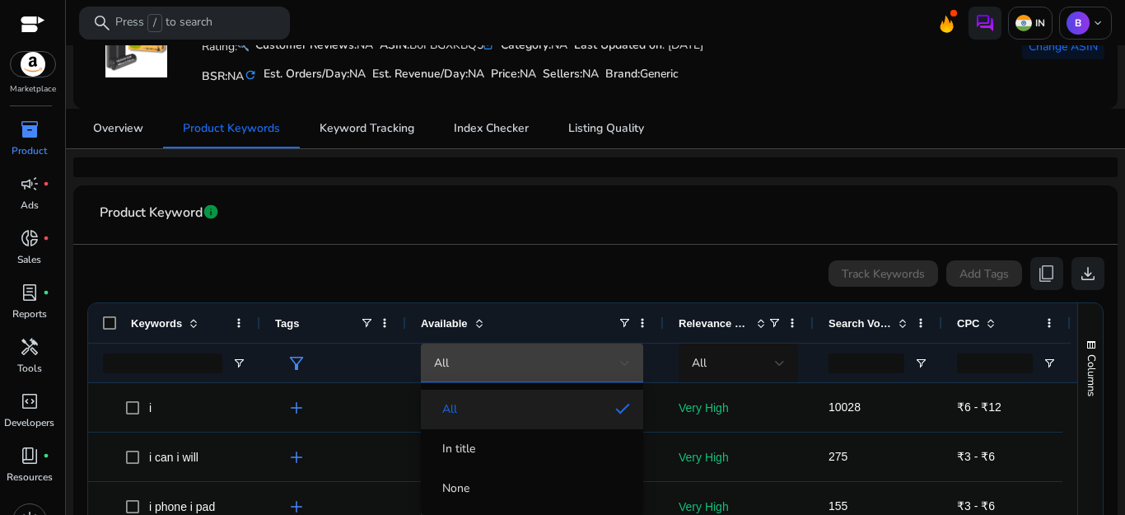
click at [541, 370] on div at bounding box center [562, 257] width 1125 height 515
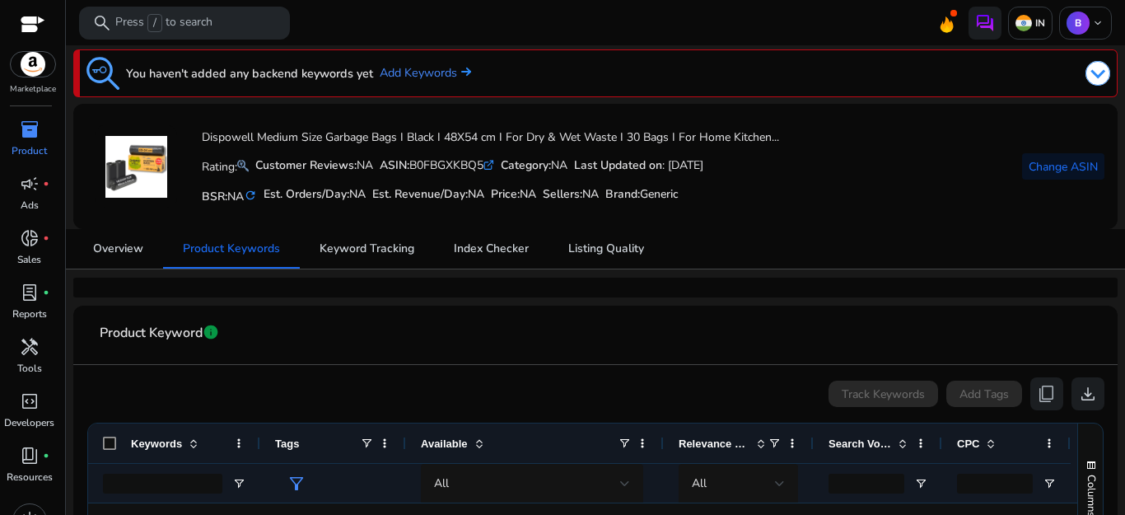
scroll to position [0, 0]
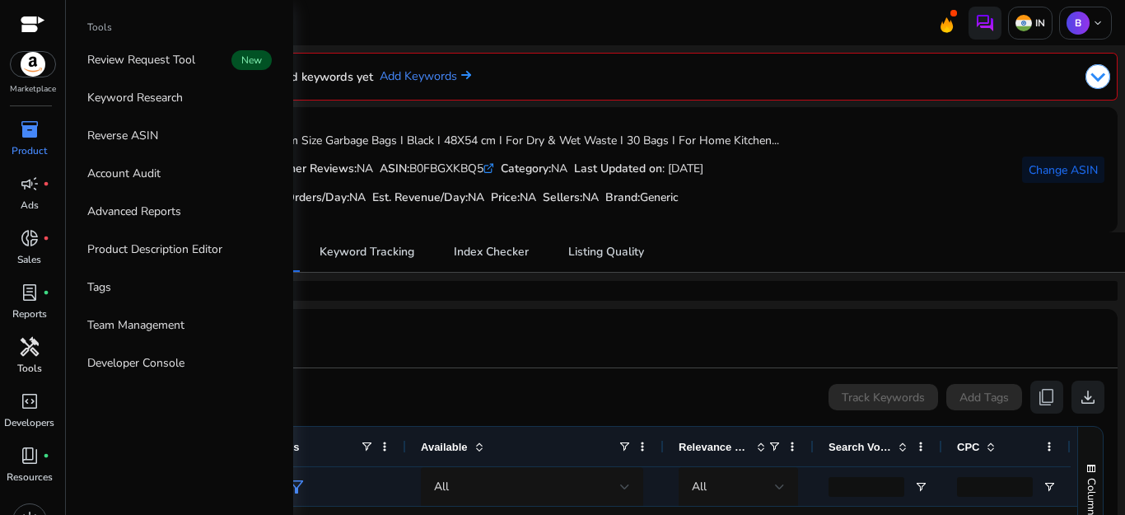
click at [38, 357] on span "handyman" at bounding box center [30, 347] width 20 height 20
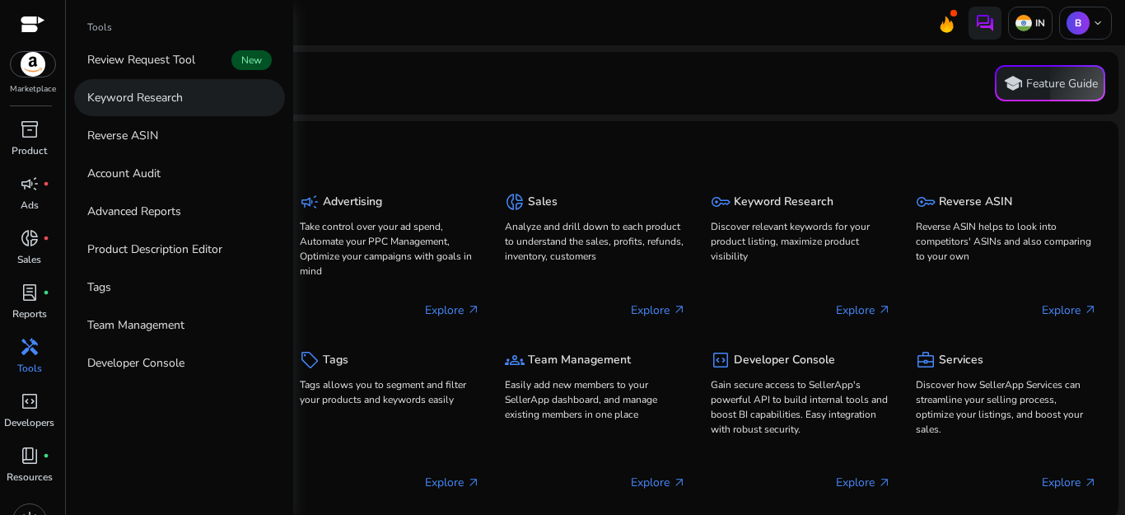
click at [172, 104] on p "Keyword Research" at bounding box center [135, 97] width 96 height 17
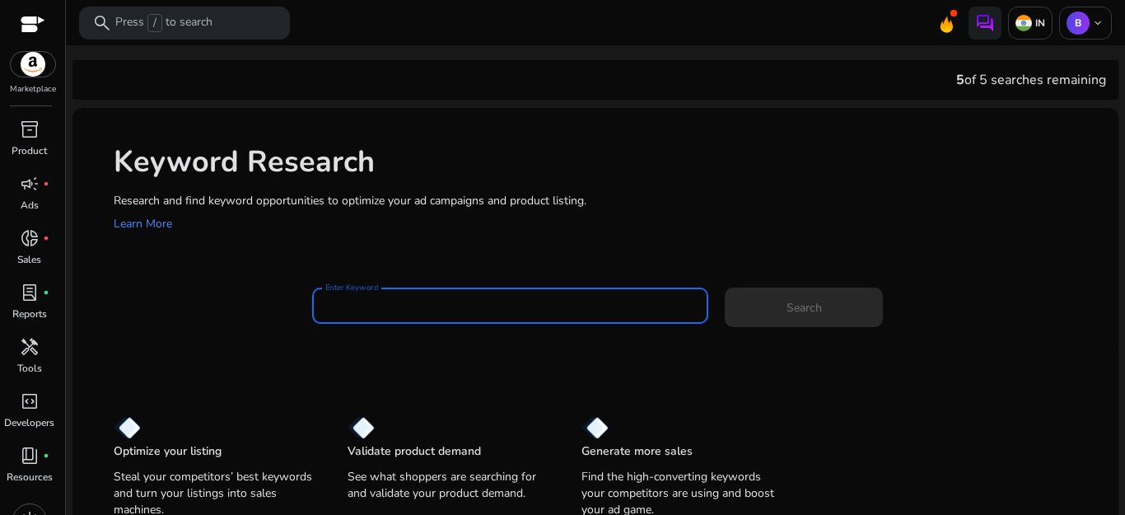
click at [363, 307] on input "Enter Keyword" at bounding box center [510, 306] width 371 height 18
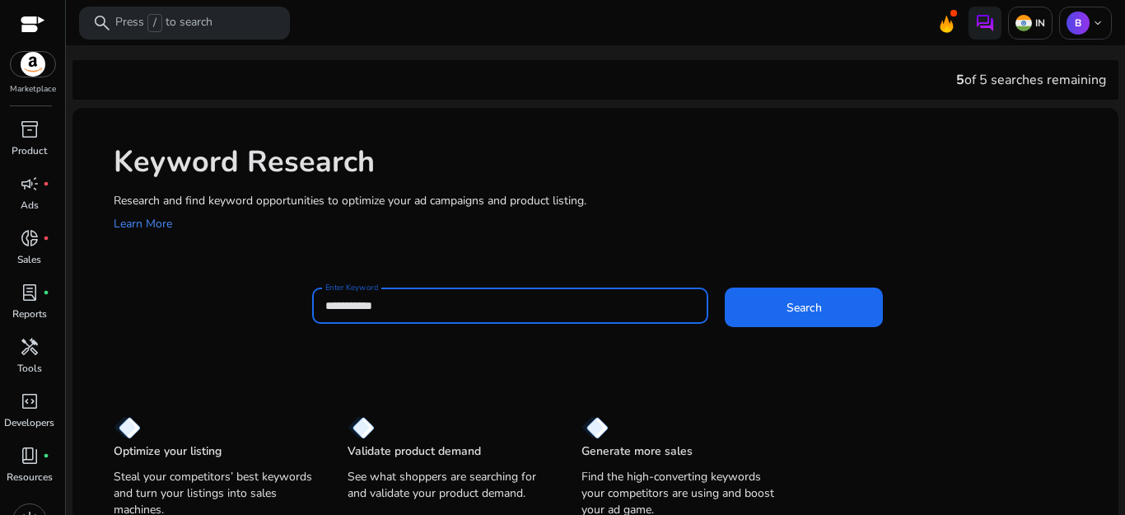
type input "**********"
click at [725, 288] on button "Search" at bounding box center [804, 308] width 158 height 40
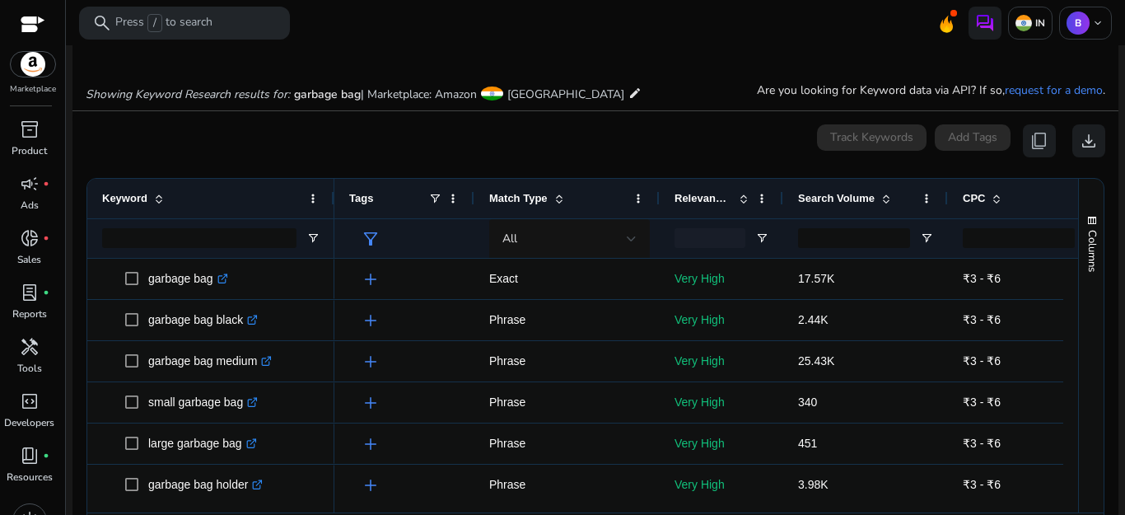
scroll to position [172, 0]
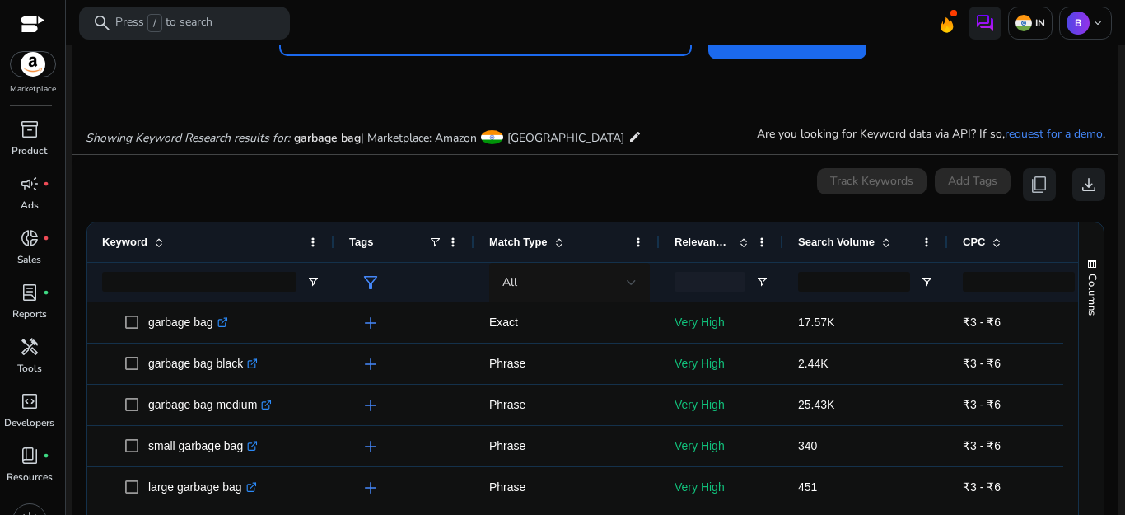
scroll to position [108, 0]
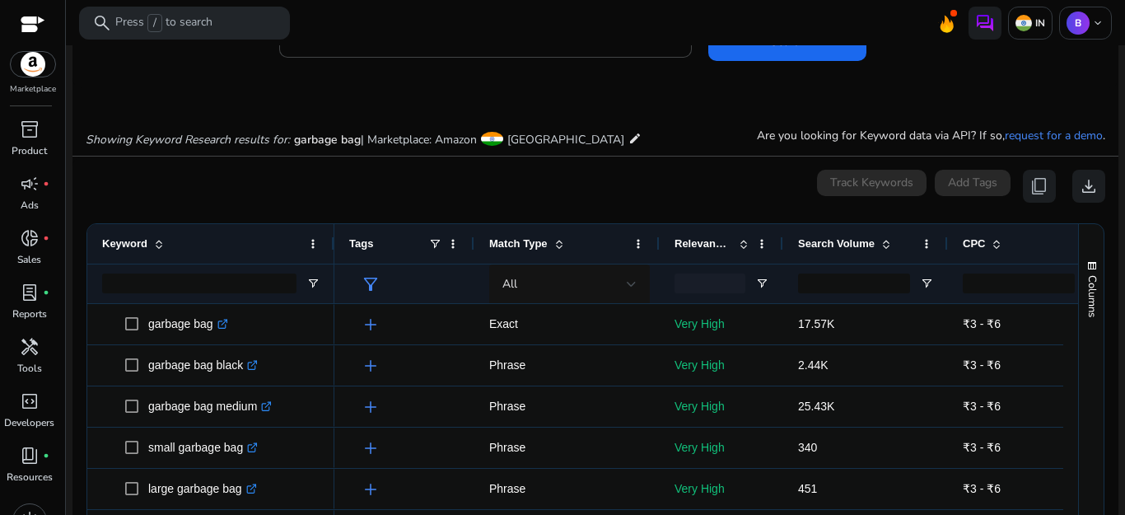
click at [844, 185] on div "Track Keywords" at bounding box center [872, 186] width 110 height 33
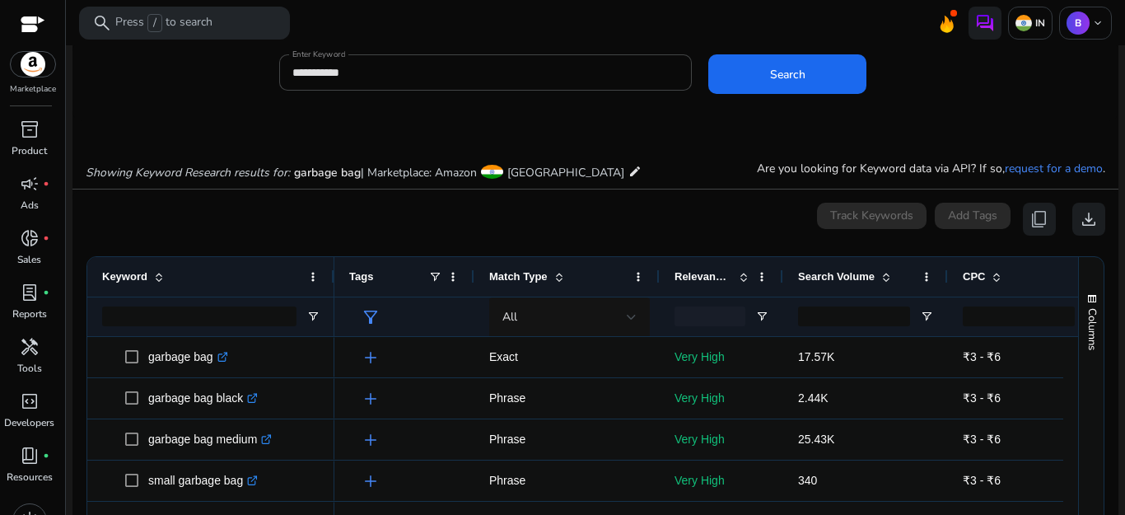
scroll to position [71, 0]
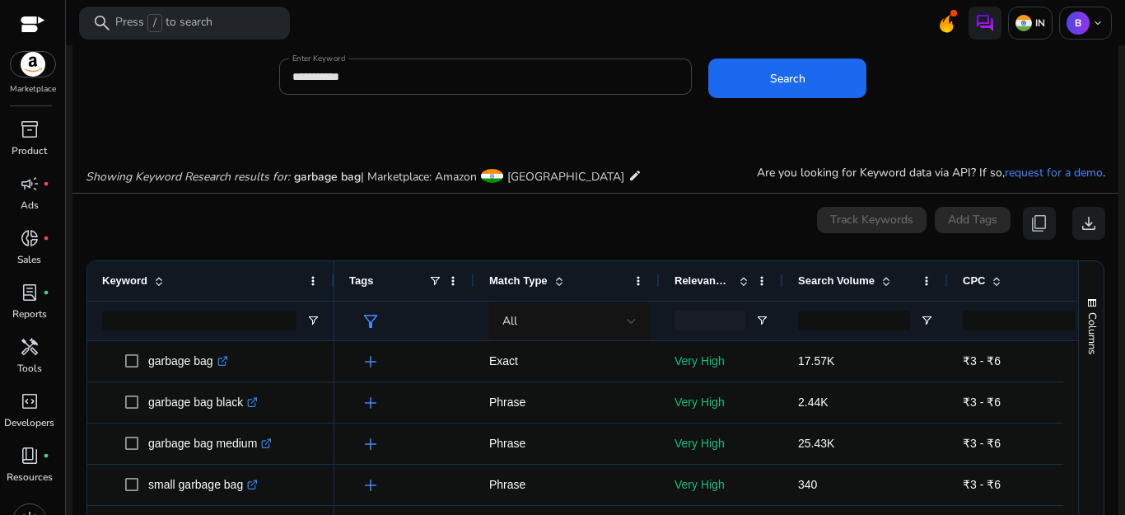
click at [969, 225] on div "Track Keywords Add Tags content_copy download" at bounding box center [961, 223] width 288 height 33
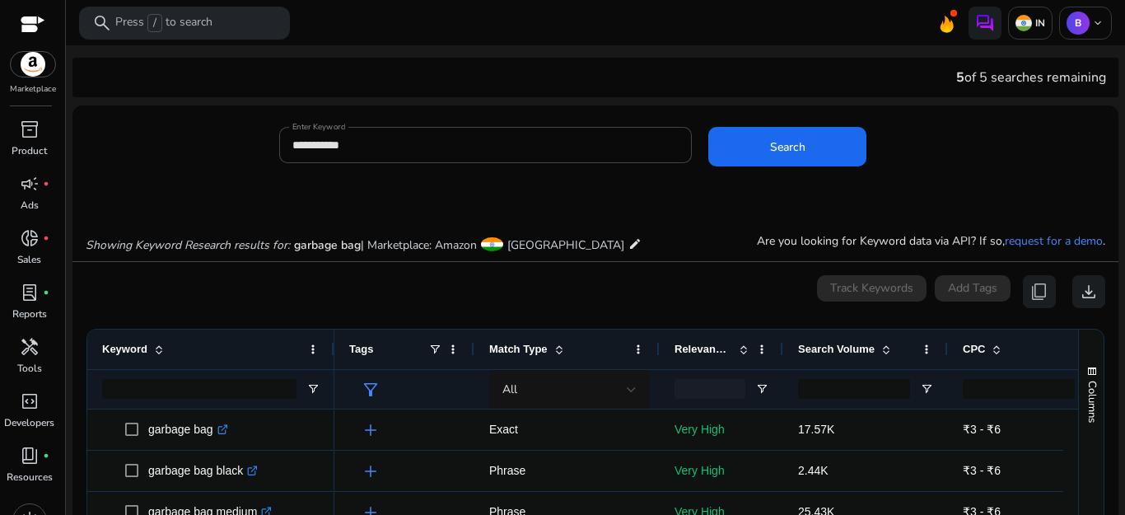
scroll to position [0, 0]
